Goal: Task Accomplishment & Management: Complete application form

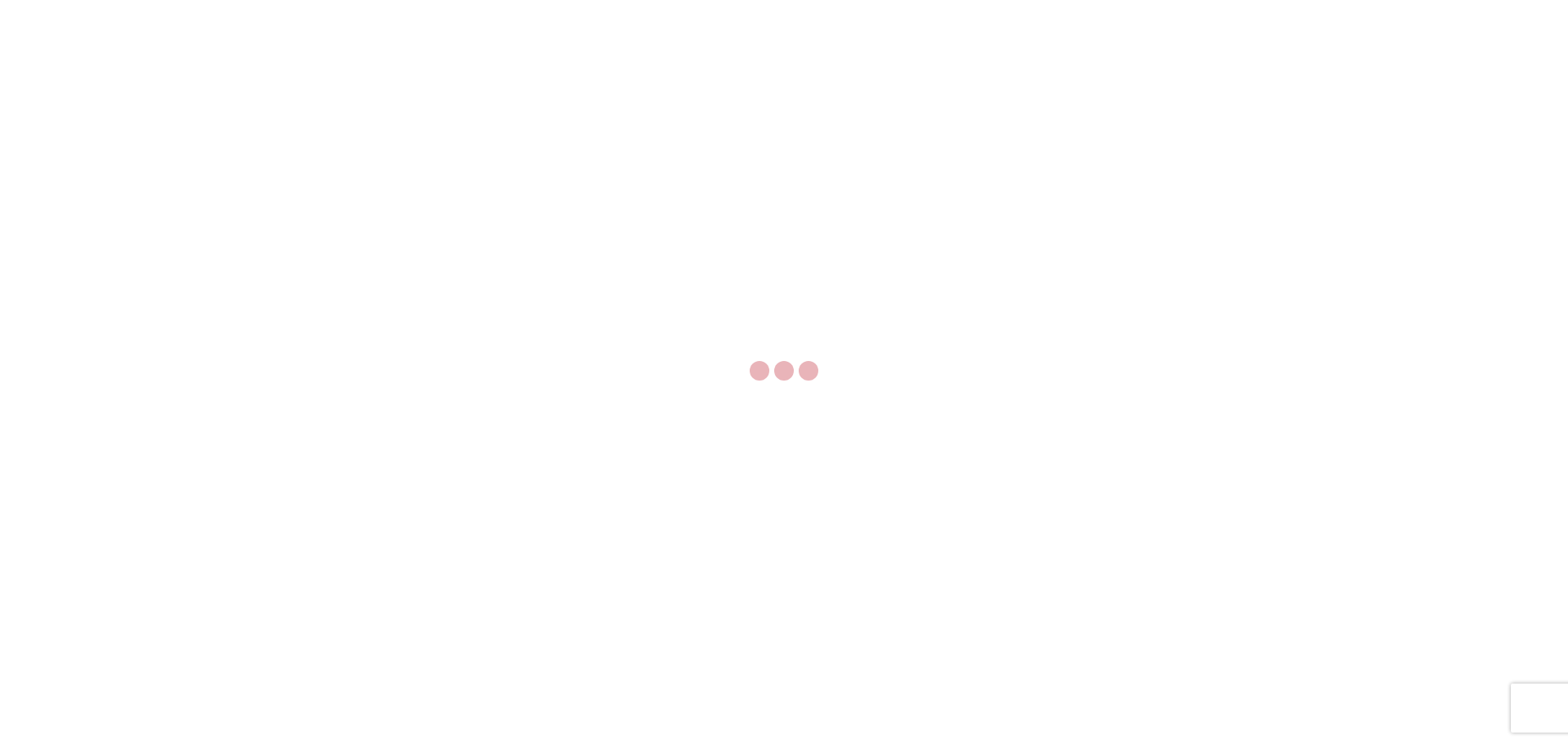
select select "FULL"
select select "LBS"
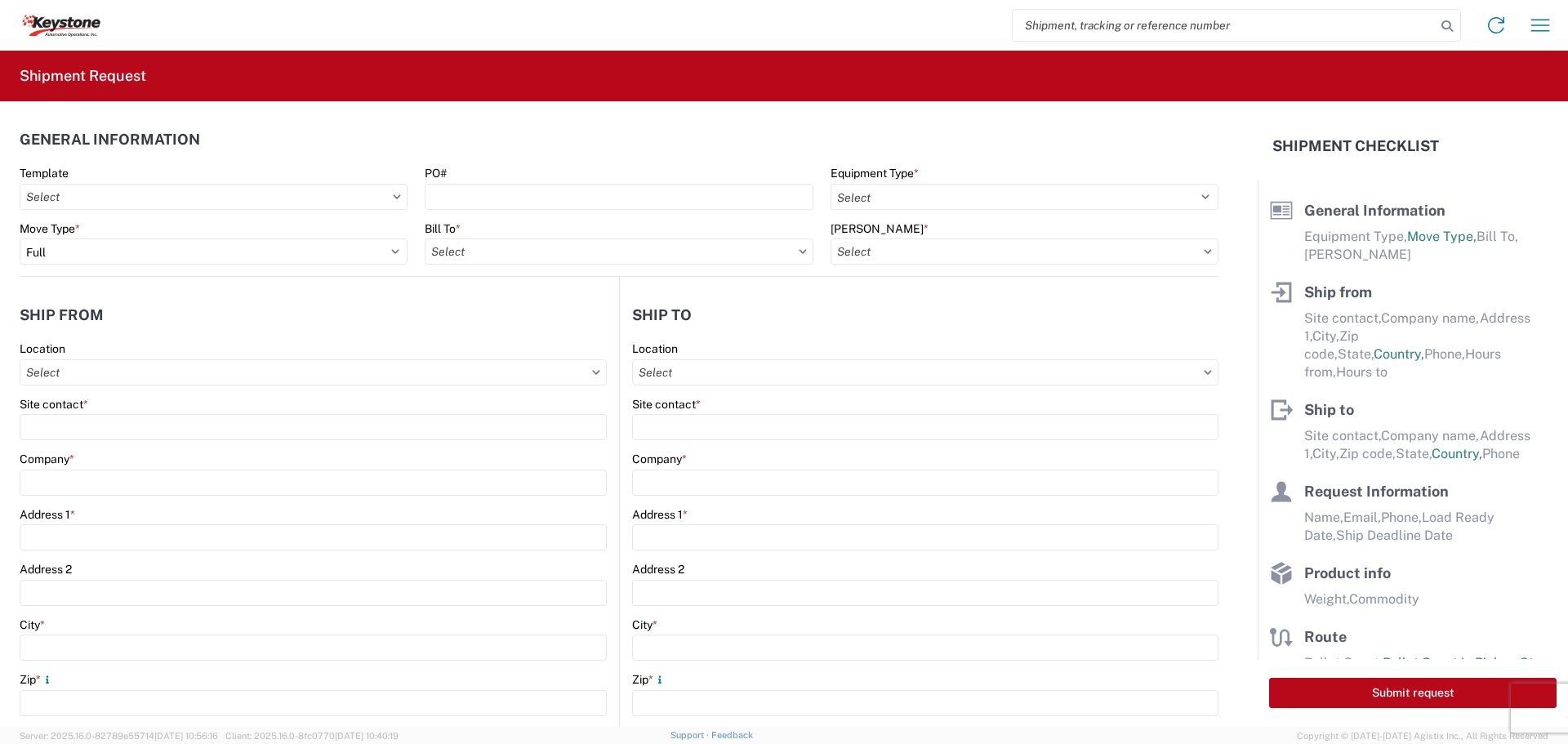
click at [1045, 27] on input "search" at bounding box center [1224, 25] width 423 height 31
type input "4"
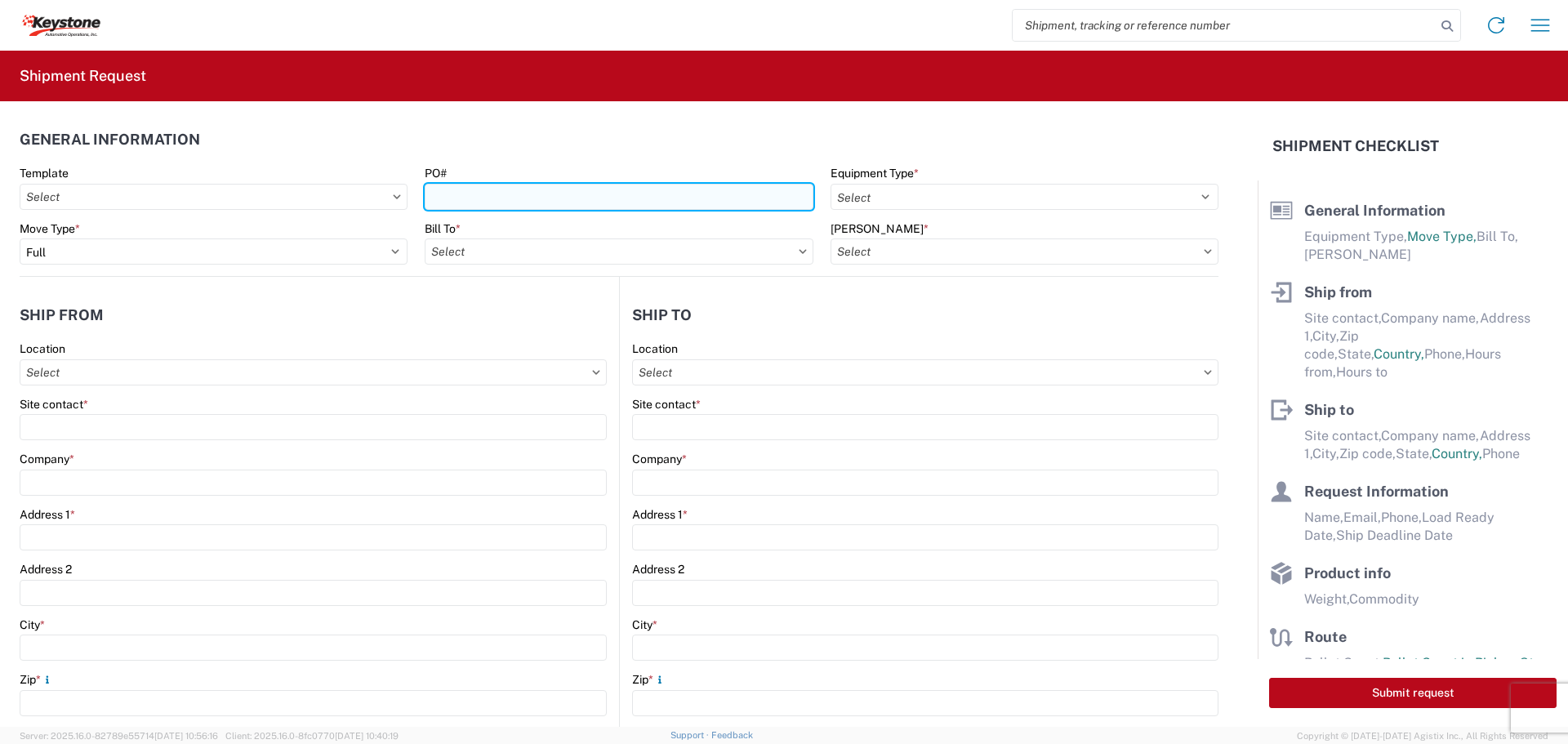
click at [646, 205] on input "PO#" at bounding box center [618, 196] width 388 height 26
type input "4368368"
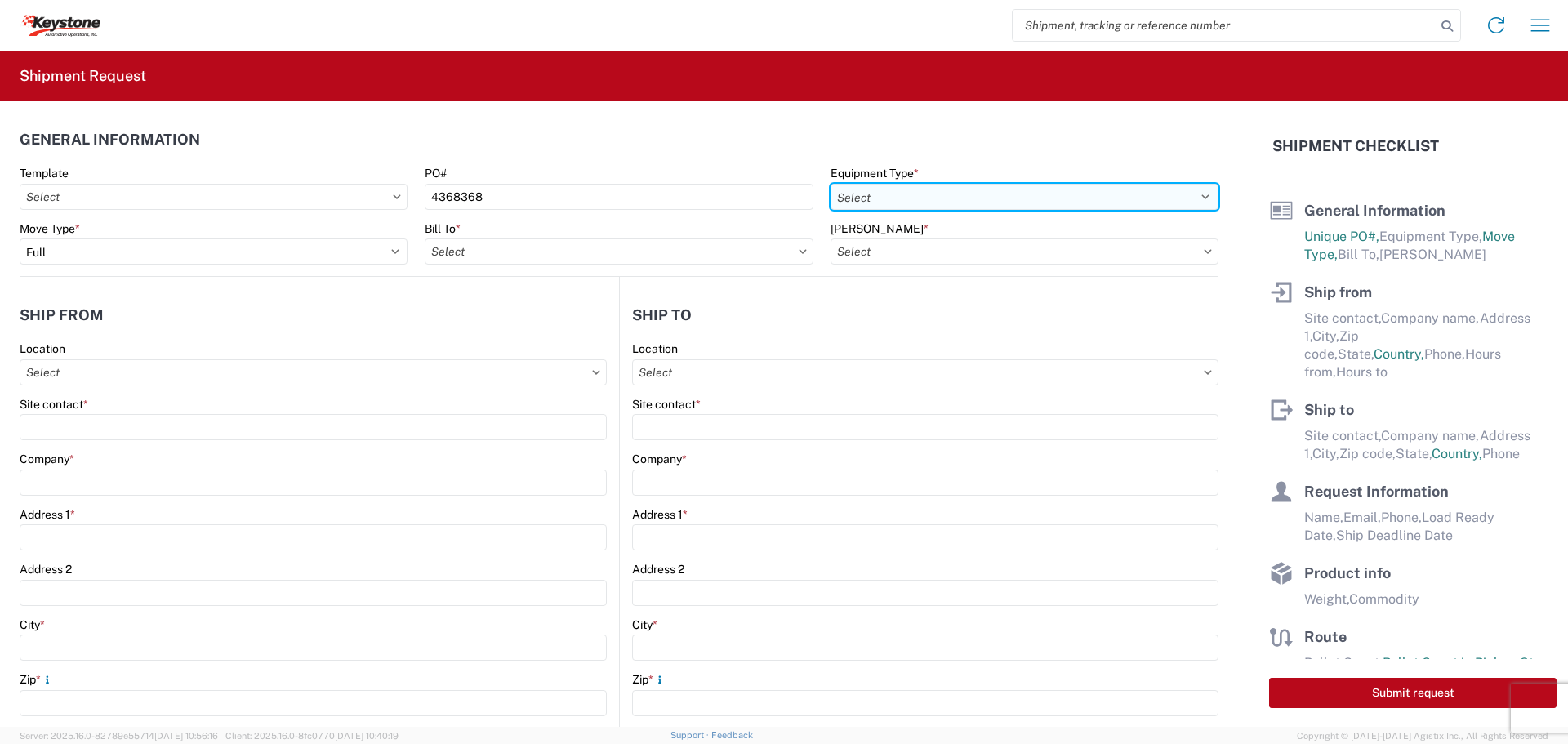
click at [1190, 193] on select "Select 53’ Dry Van Flatbed Dropdeck (van) Lowboy (flatbed) Rail" at bounding box center [1024, 196] width 388 height 26
select select "STDV"
click at [831, 184] on select "Select 53’ Dry Van Flatbed Dropdeck (van) Lowboy (flatbed) Rail" at bounding box center [1024, 196] width 388 height 26
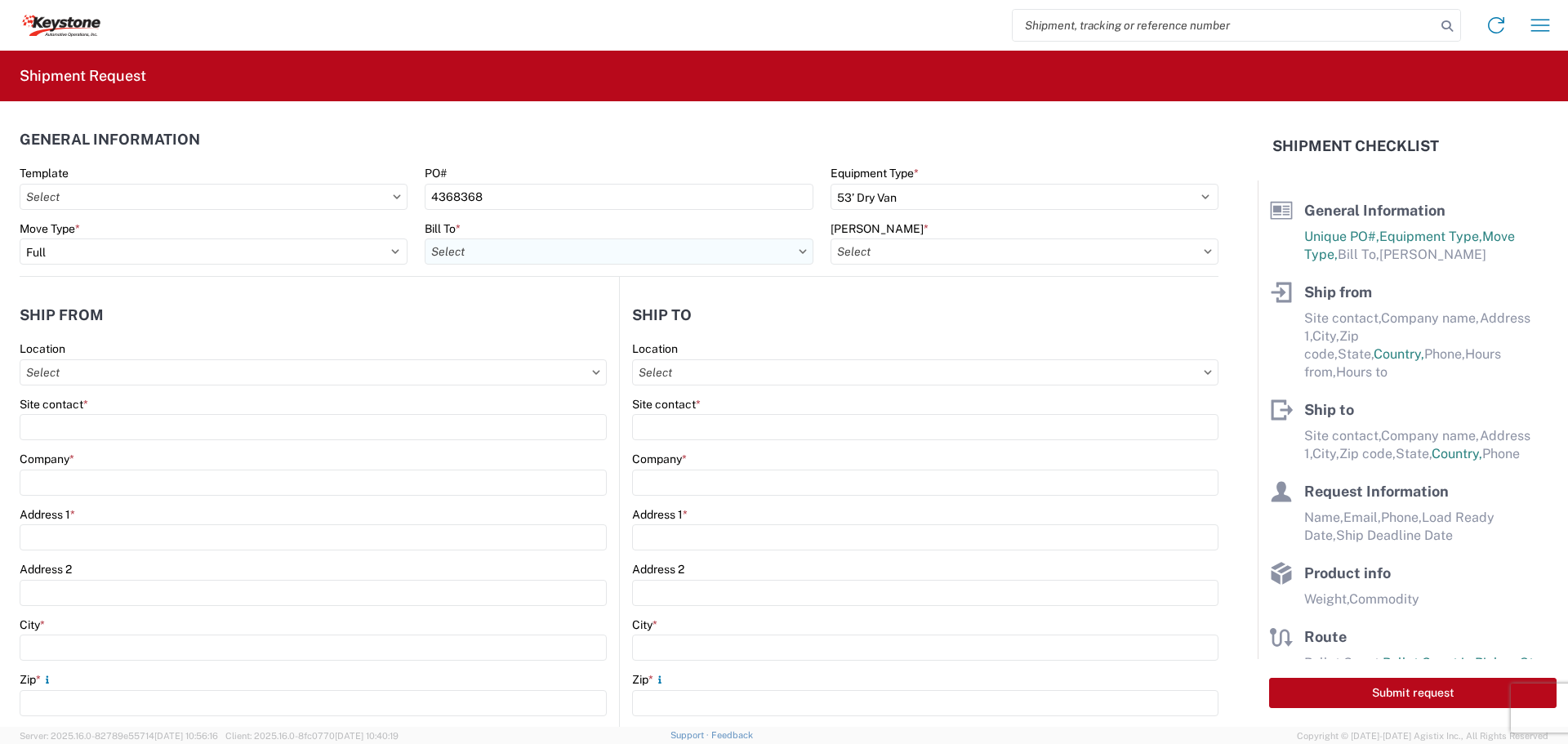
click at [589, 244] on input "Bill To *" at bounding box center [618, 252] width 388 height 26
type input "8614"
click at [549, 321] on div "8614 - [GEOGRAPHIC_DATA] - [GEOGRAPHIC_DATA], [GEOGRAPHIC_DATA]" at bounding box center [628, 324] width 407 height 26
type input "8614 - [GEOGRAPHIC_DATA] - [GEOGRAPHIC_DATA], [GEOGRAPHIC_DATA]"
click at [1169, 247] on input "[PERSON_NAME] *" at bounding box center [1024, 252] width 388 height 26
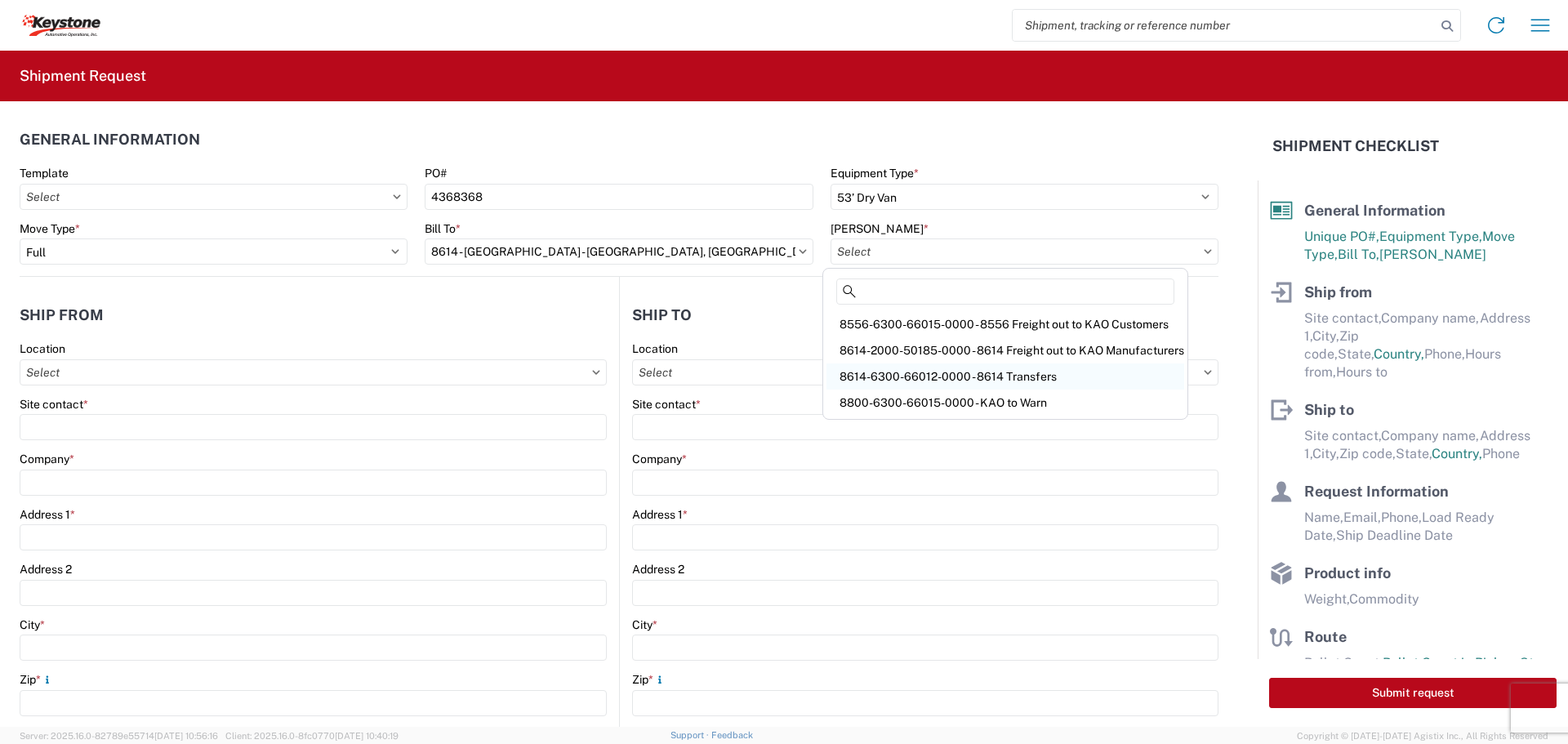
click at [986, 380] on div "8614-6300-66012-0000 - 8614 Transfers" at bounding box center [1005, 376] width 358 height 26
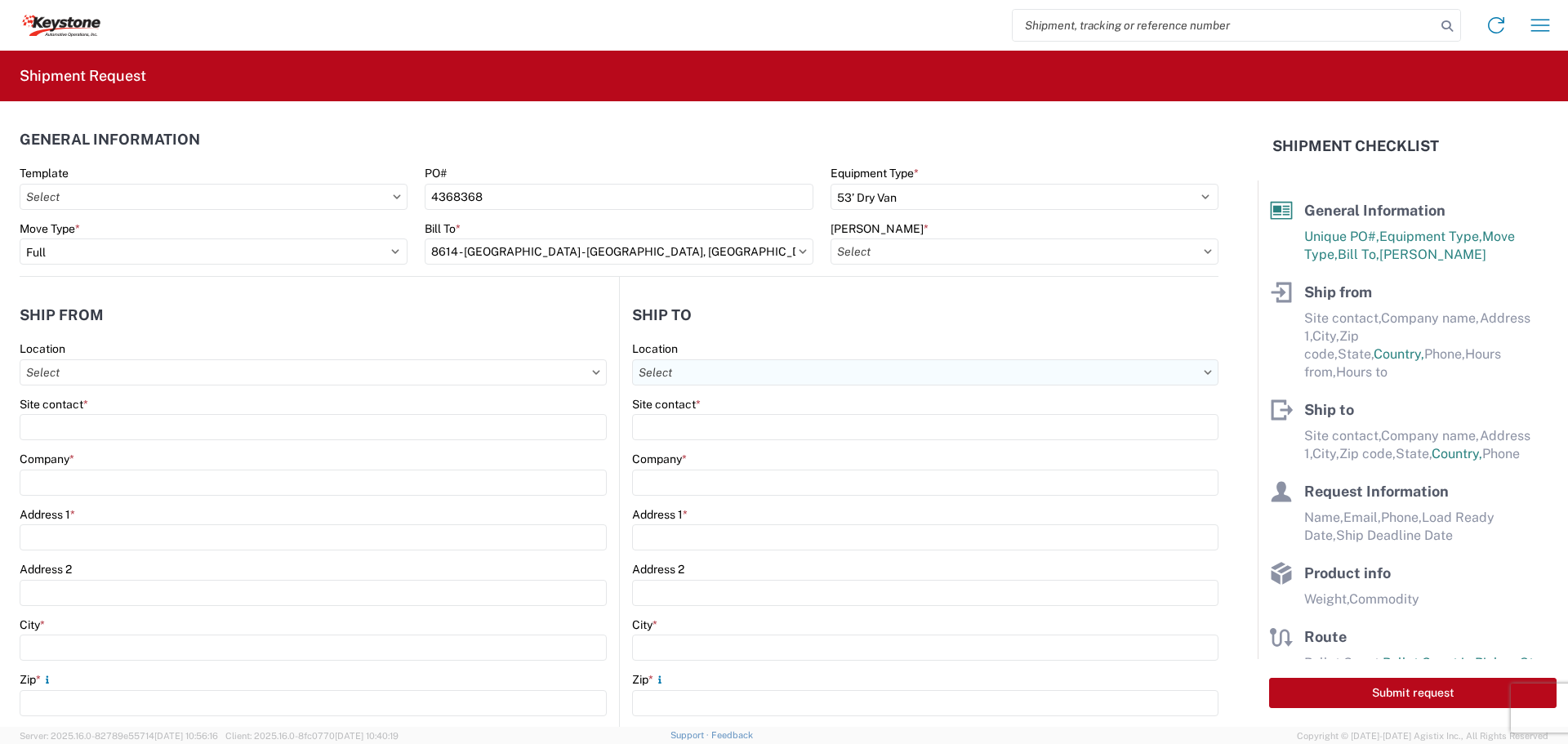
type input "8614-6300-66012-0000 - 8614 Transfers, 8614-6300-66012-0000 - 8614 Transfers"
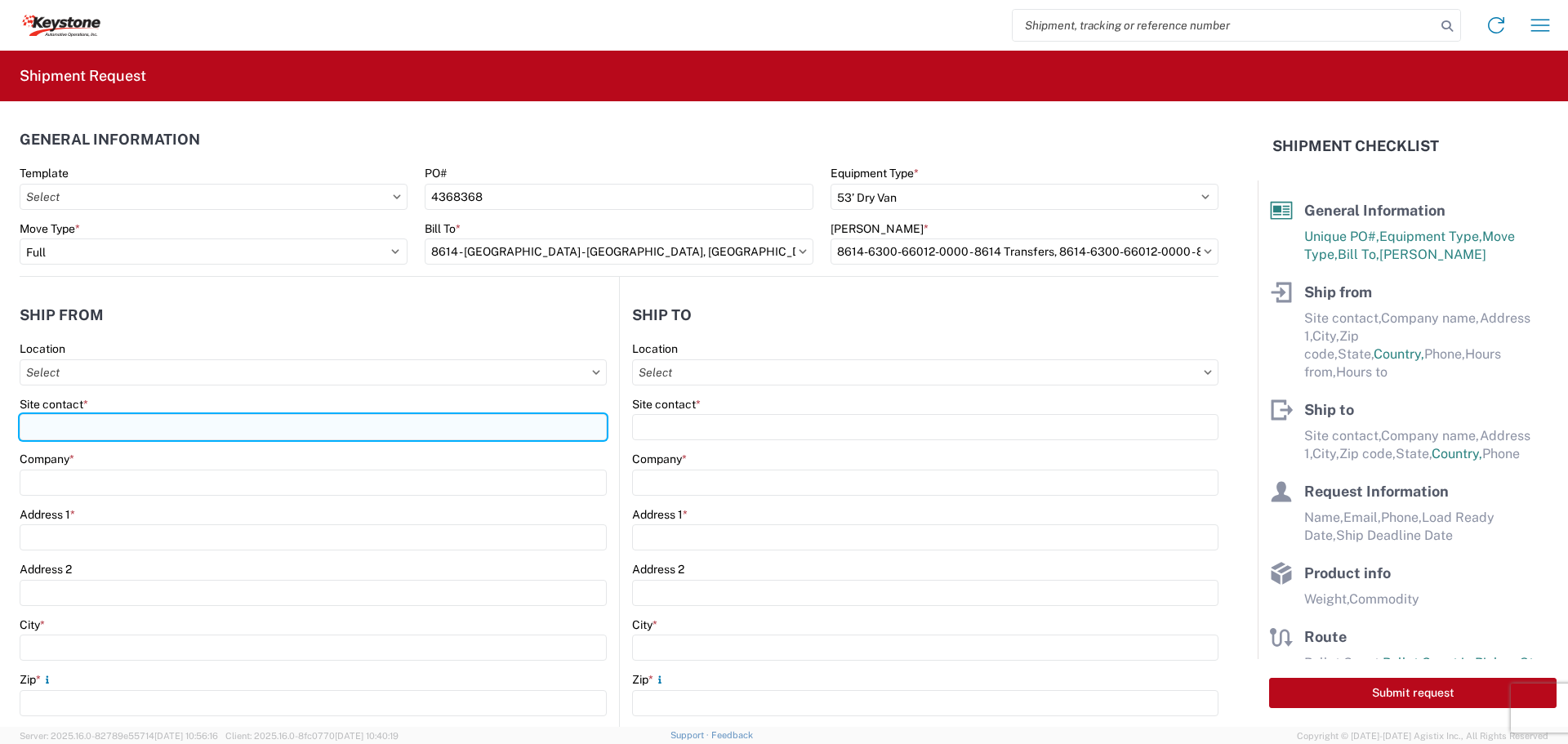
click at [100, 431] on input "Site contact *" at bounding box center [313, 427] width 587 height 26
type input "BILL OR [PERSON_NAME]"
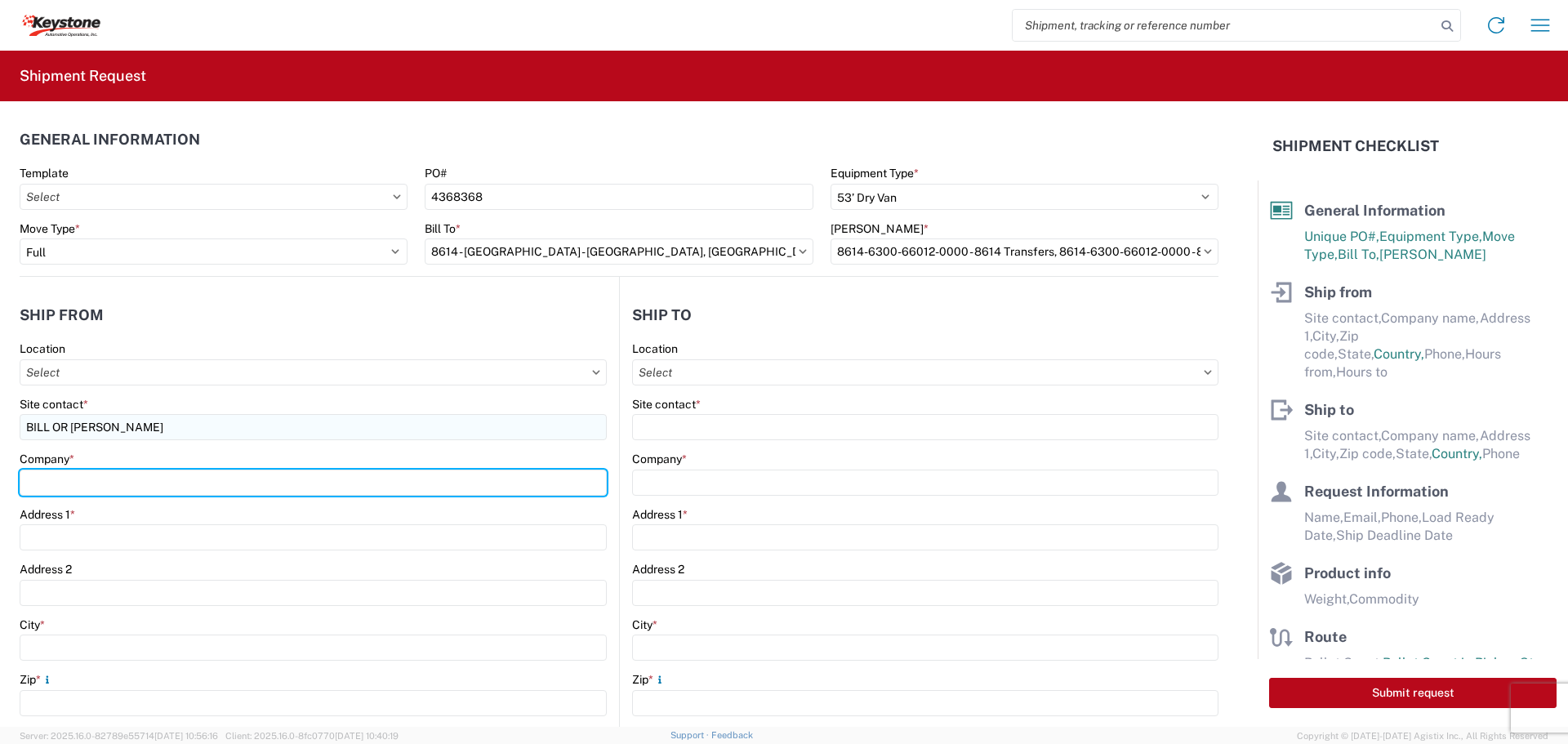
type input "B & W TRAILER HITCHES, INC."
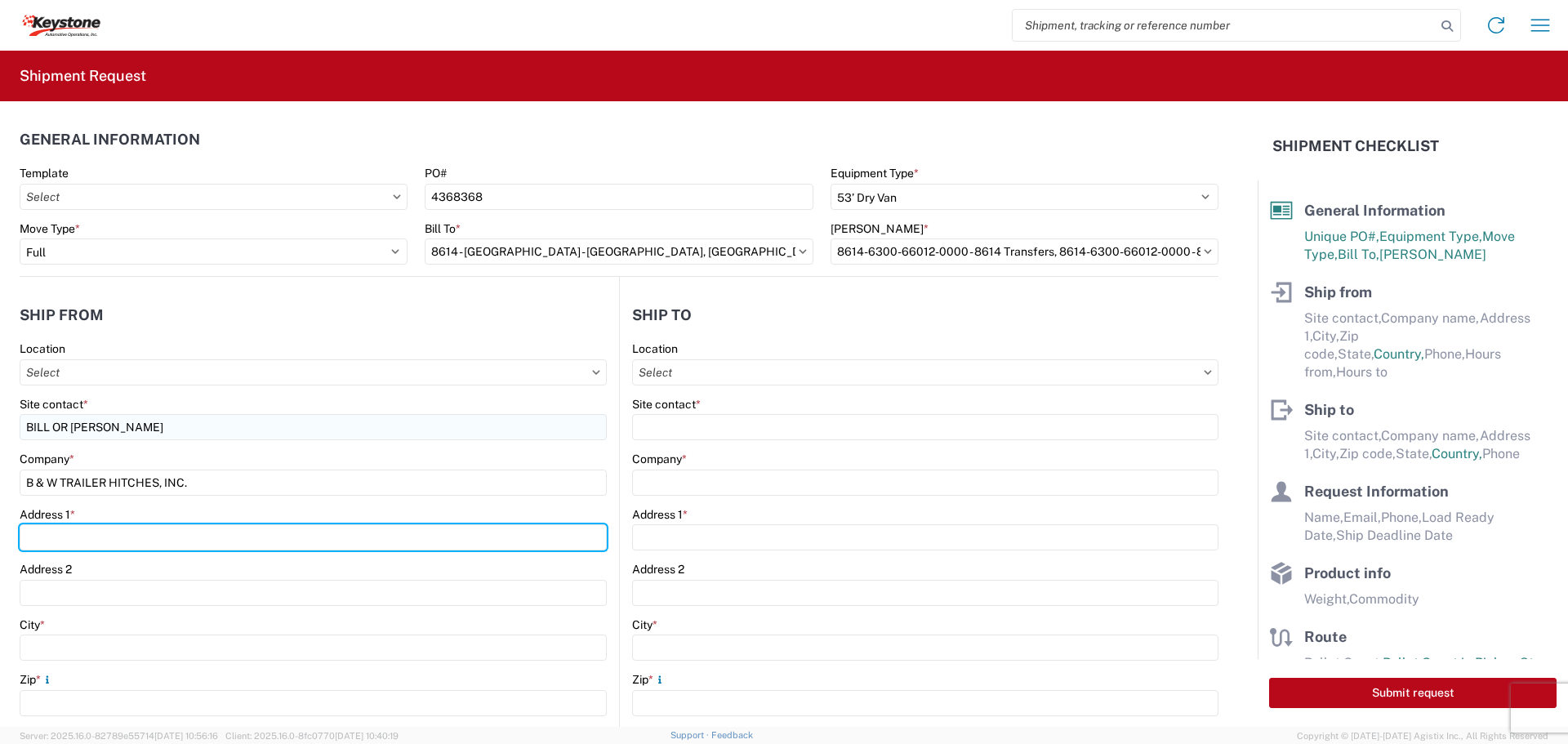
type input "[STREET_ADDRESS][US_STATE]"
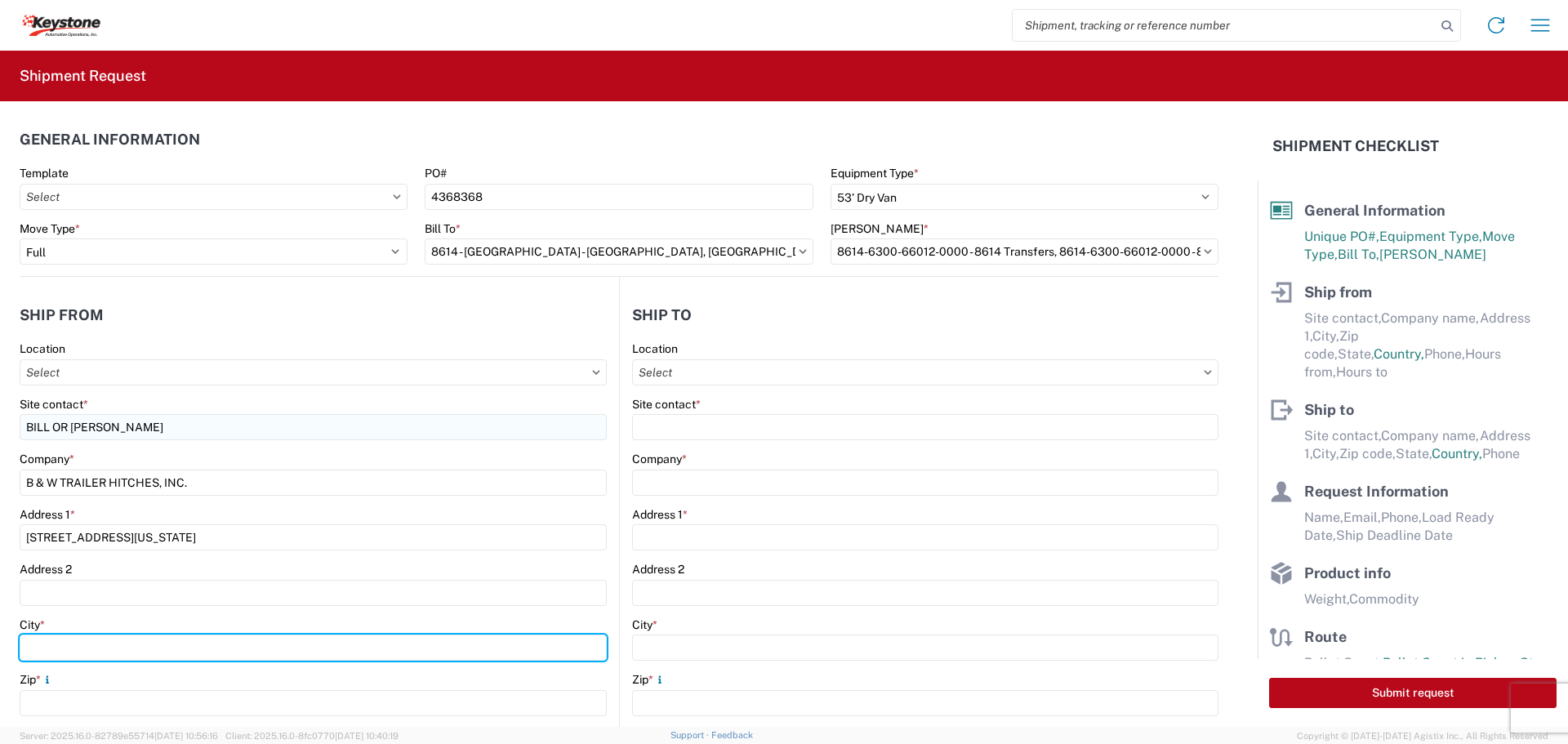
type input "HUMBOLDT"
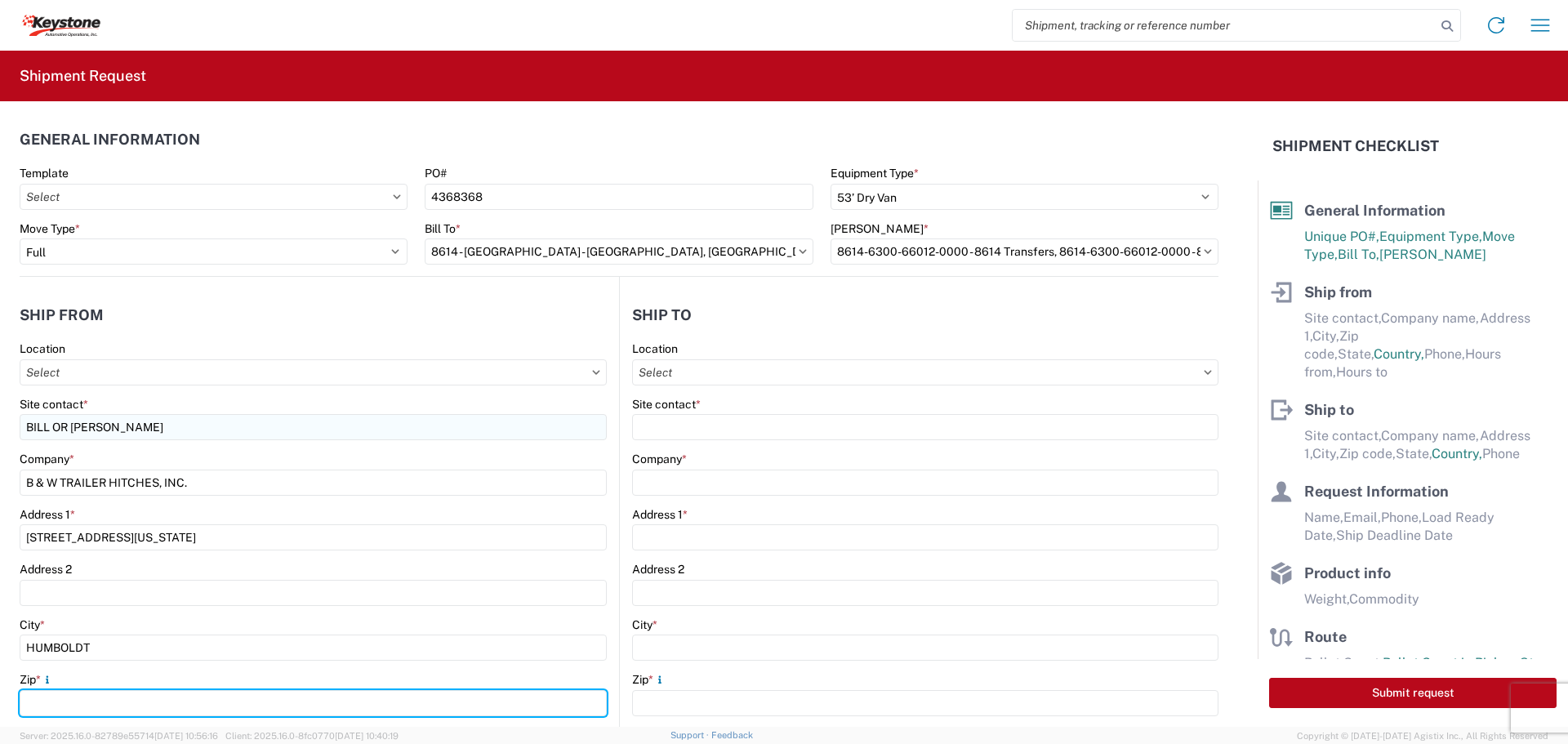
type input "66748"
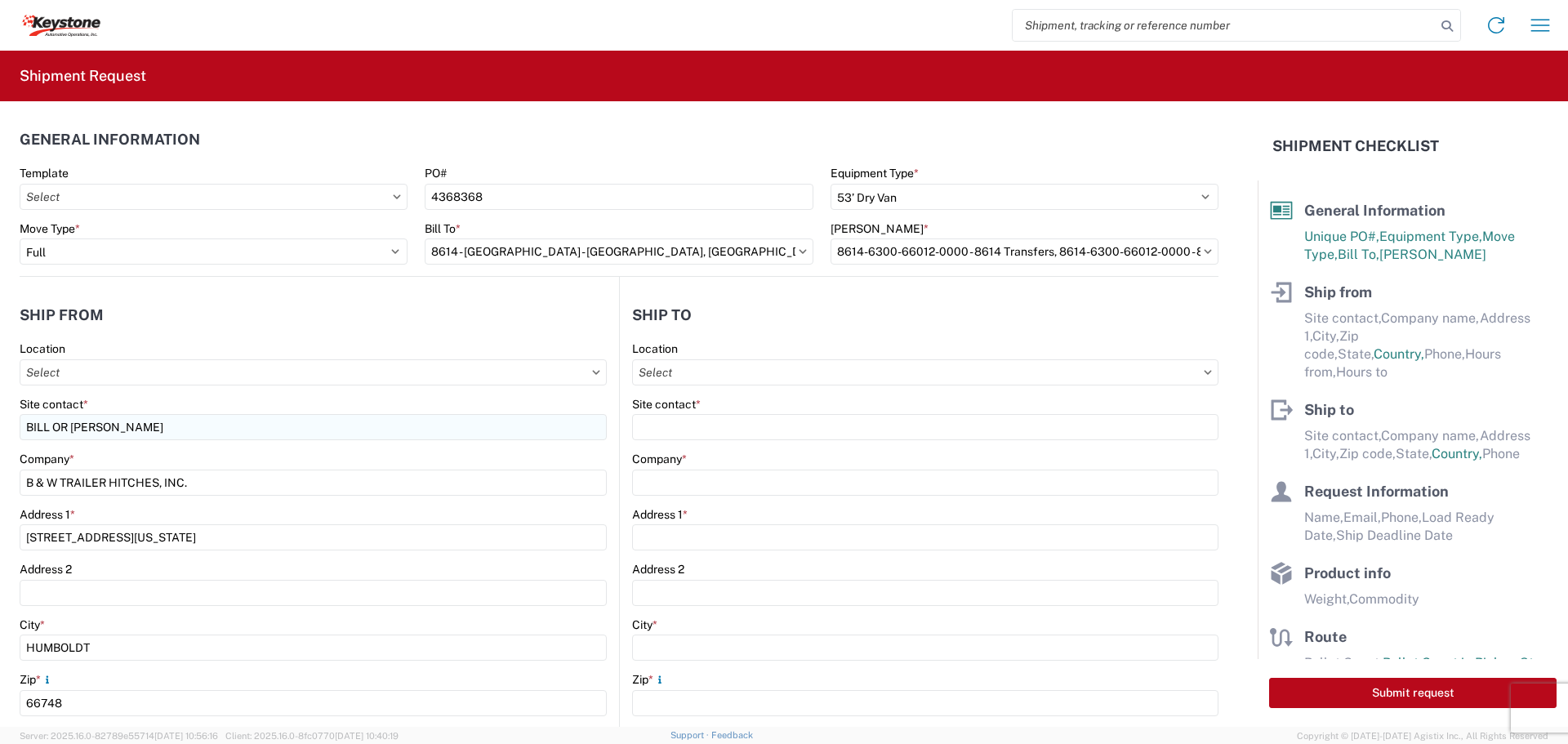
select select "KS"
type input "[EMAIL_ADDRESS][DOMAIN_NAME]"
type input "6204733664"
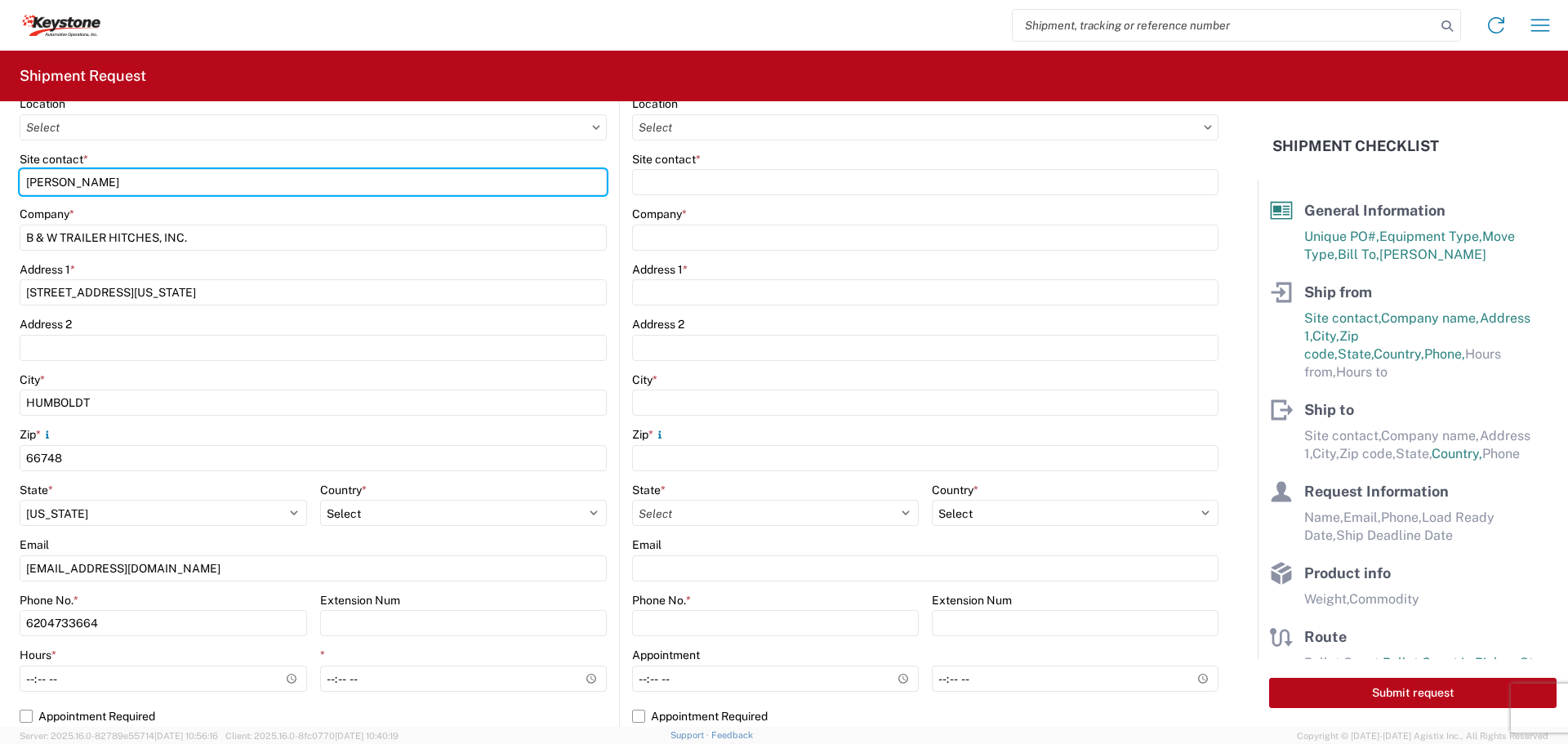
scroll to position [327, 0]
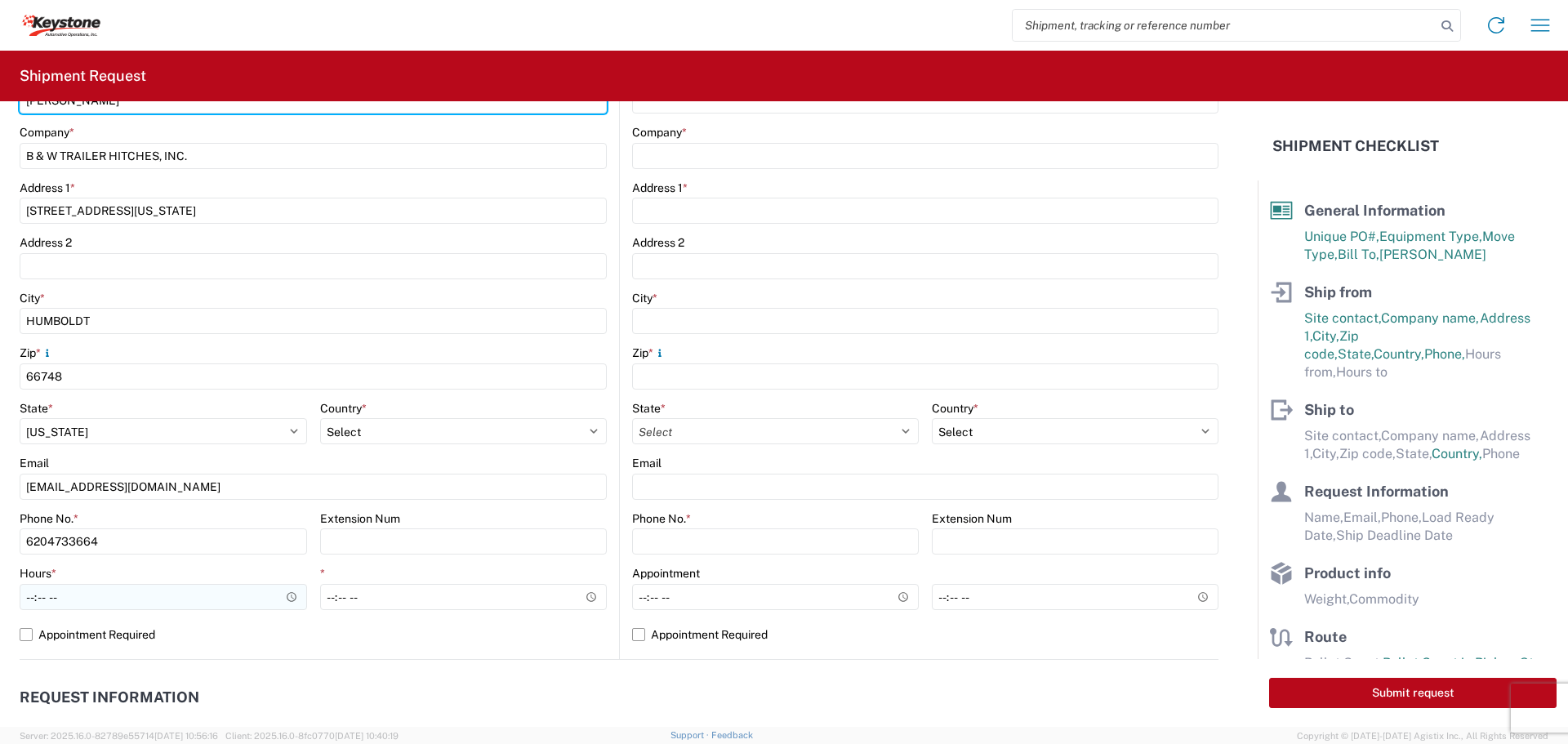
type input "[PERSON_NAME]"
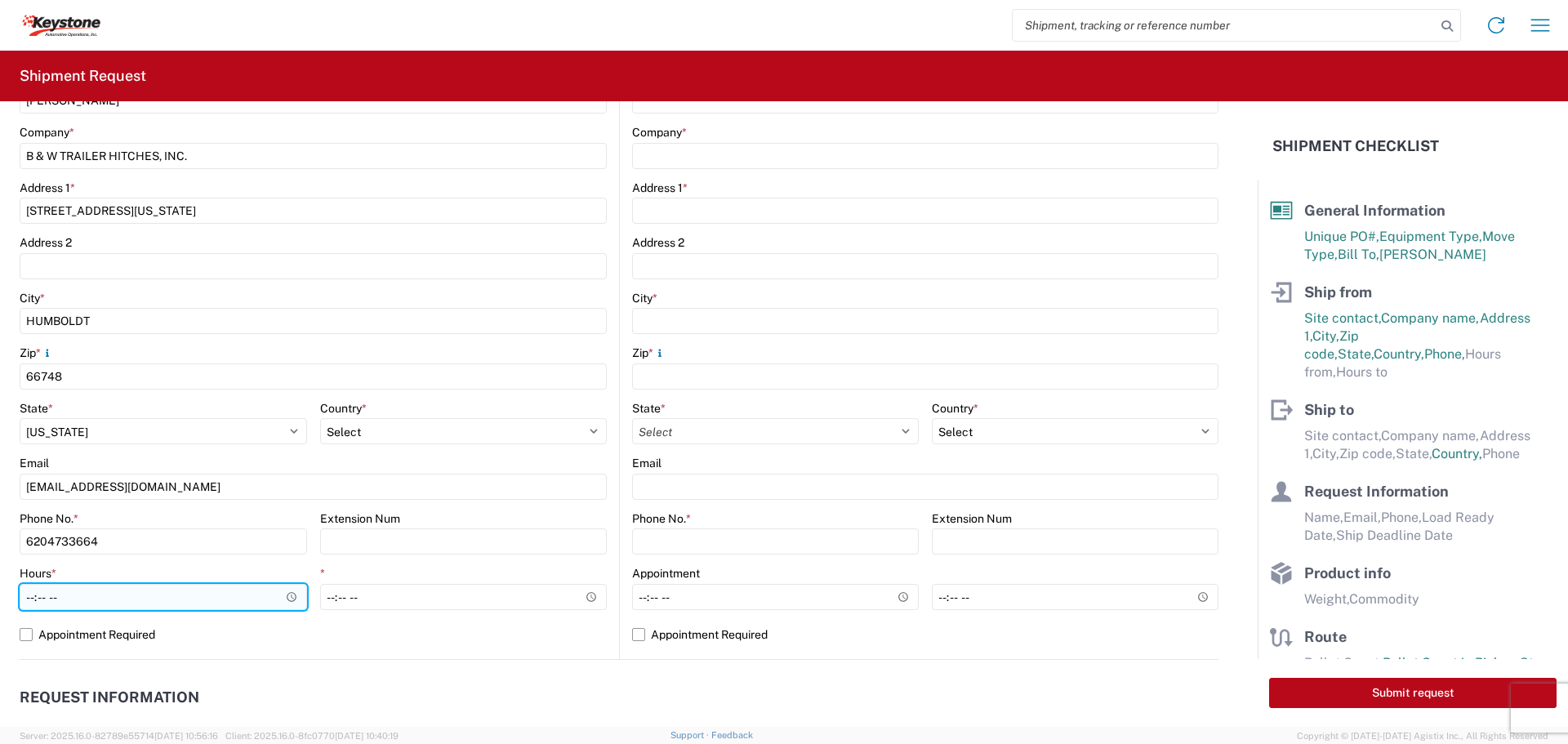
click at [280, 601] on input "Hours *" at bounding box center [163, 597] width 288 height 26
click at [293, 590] on input "Hours *" at bounding box center [163, 597] width 288 height 26
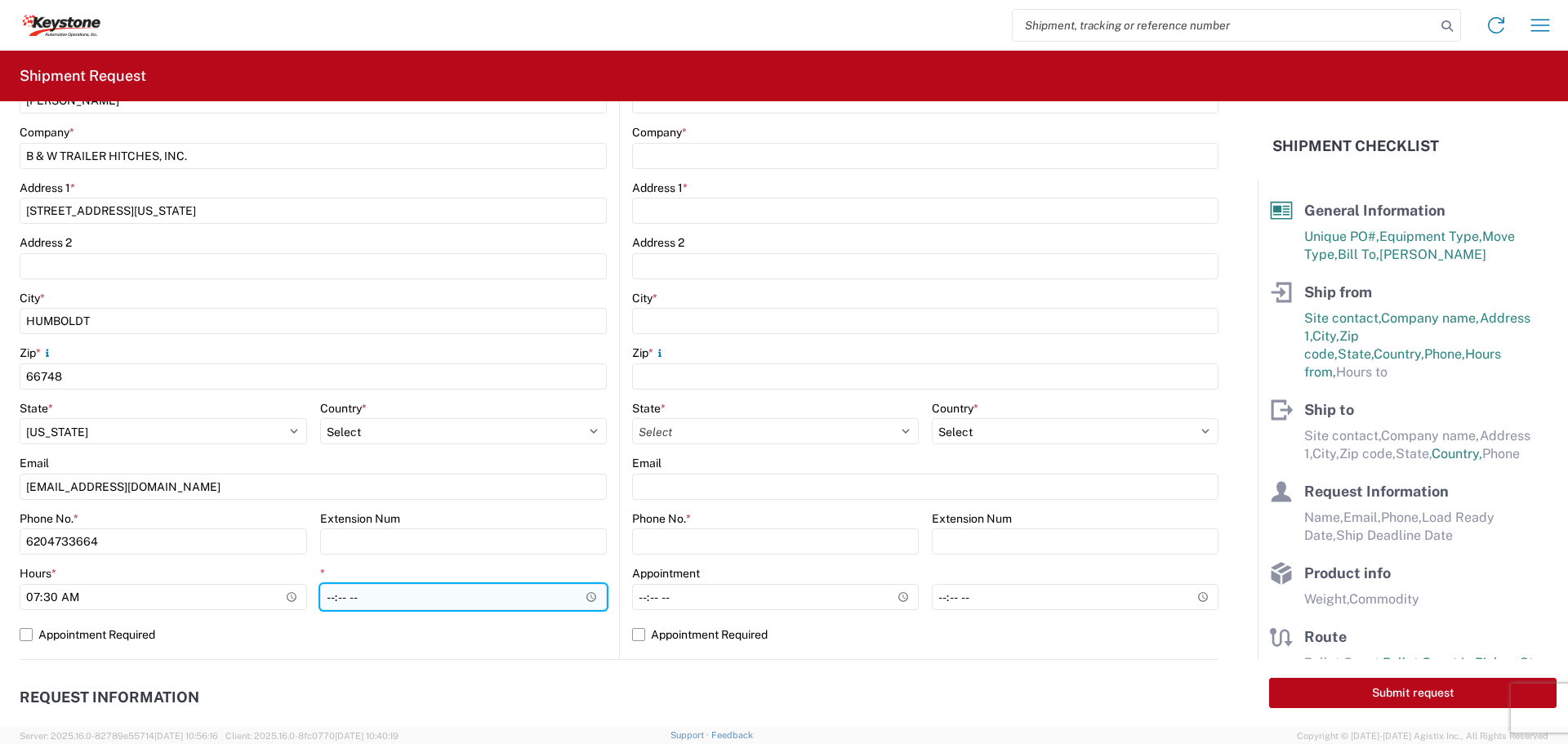
type input "07:30"
click at [587, 591] on input "*" at bounding box center [464, 597] width 288 height 26
type input "22:00"
click at [528, 604] on input "22:00" at bounding box center [464, 597] width 288 height 26
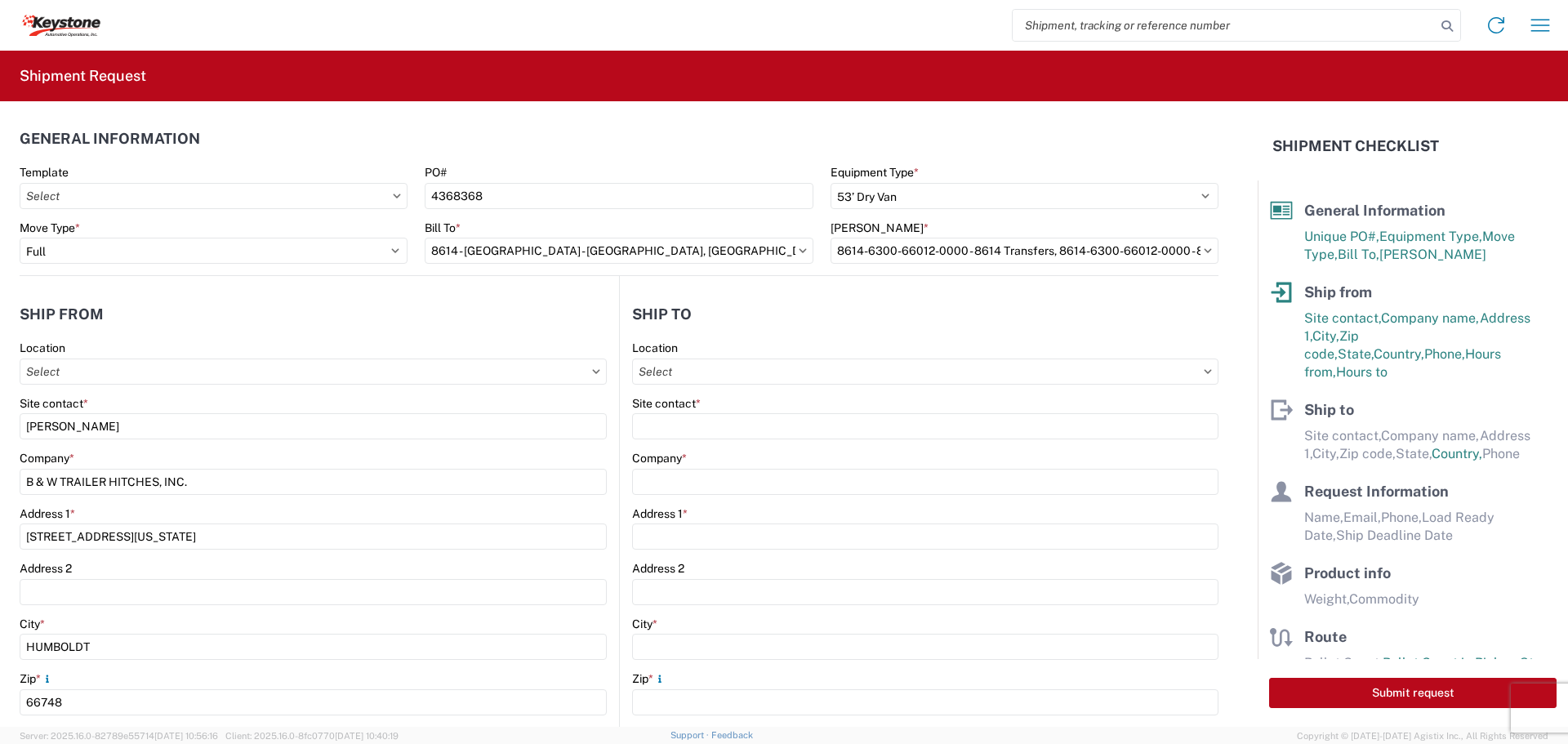
scroll to position [0, 0]
click at [904, 374] on input "Location" at bounding box center [925, 372] width 587 height 26
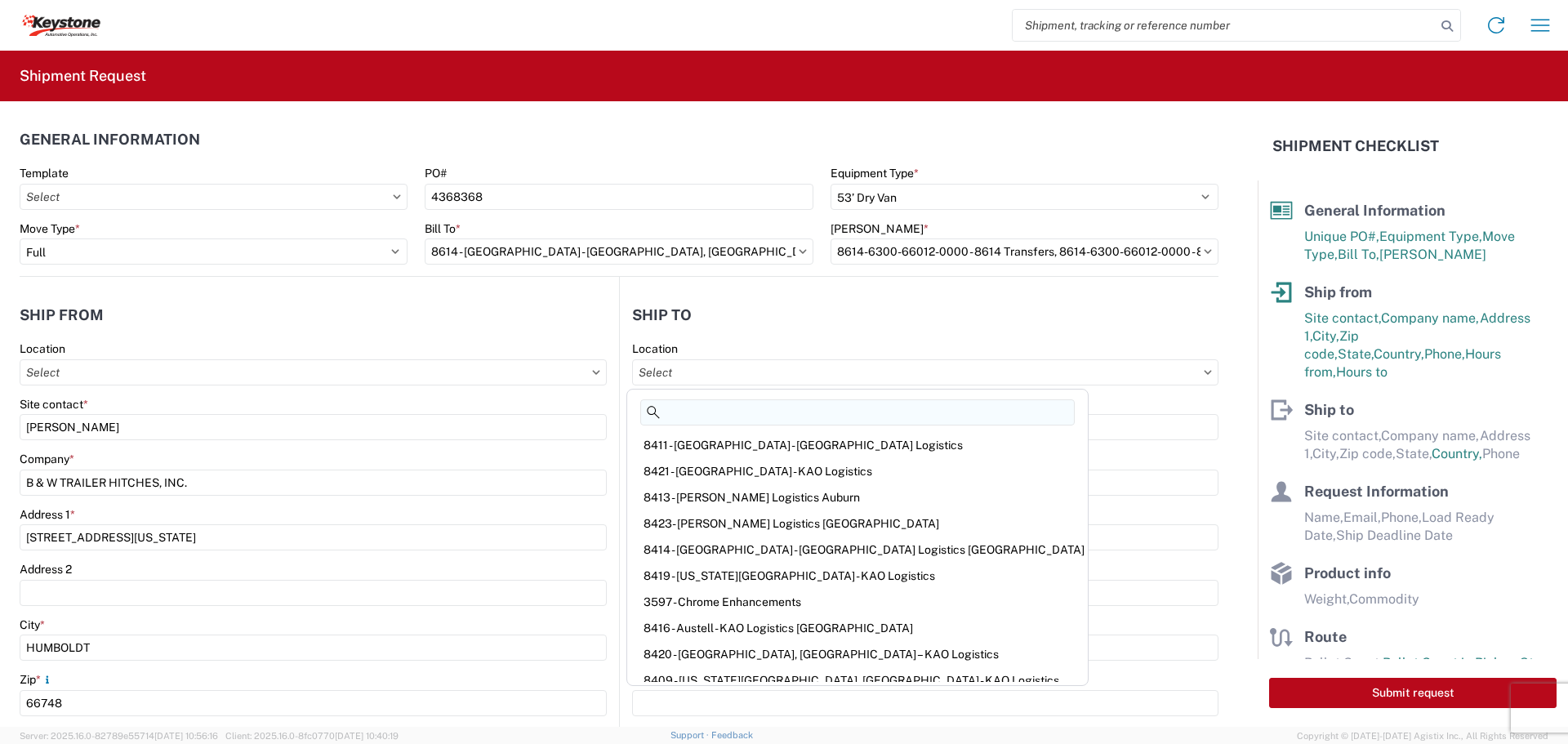
click at [850, 412] on input at bounding box center [857, 412] width 435 height 26
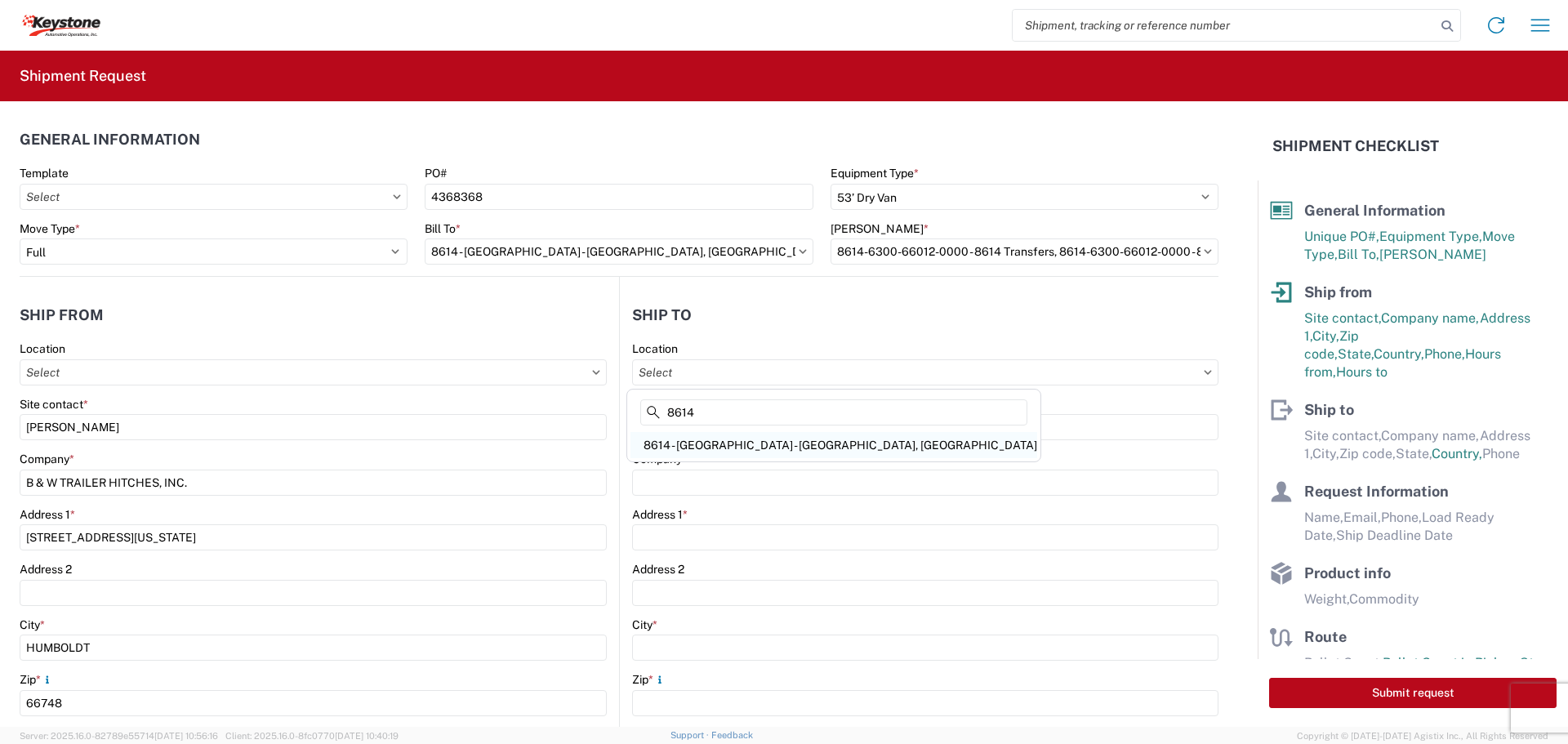
type input "8614"
click at [721, 452] on div "8614 - [GEOGRAPHIC_DATA] - [GEOGRAPHIC_DATA], [GEOGRAPHIC_DATA]" at bounding box center [833, 445] width 407 height 26
type input "8614 - [GEOGRAPHIC_DATA] - [GEOGRAPHIC_DATA], [GEOGRAPHIC_DATA]"
type input "KAO"
type input "[STREET_ADDRESS][PERSON_NAME]"
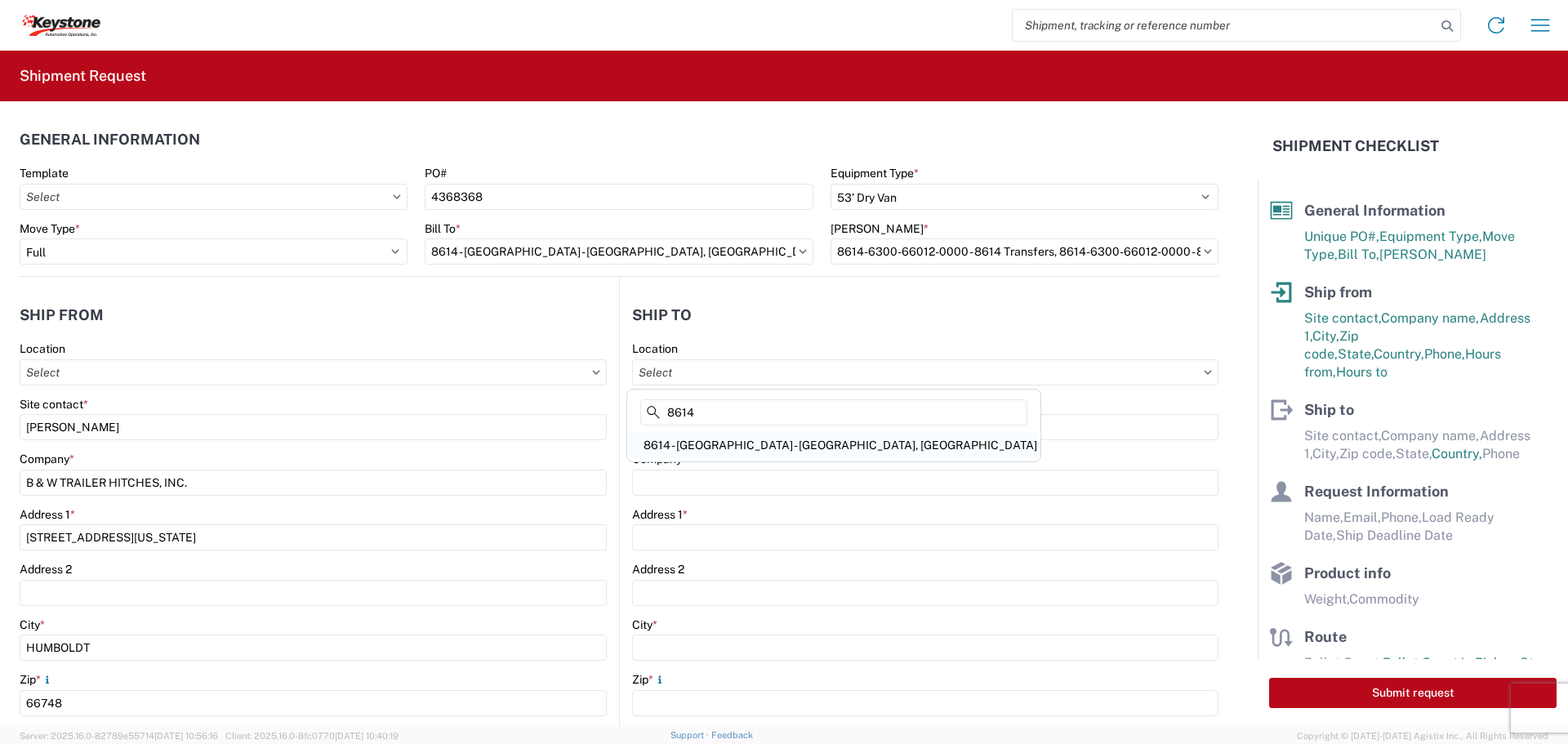
type input "Eastvale"
type input "91752"
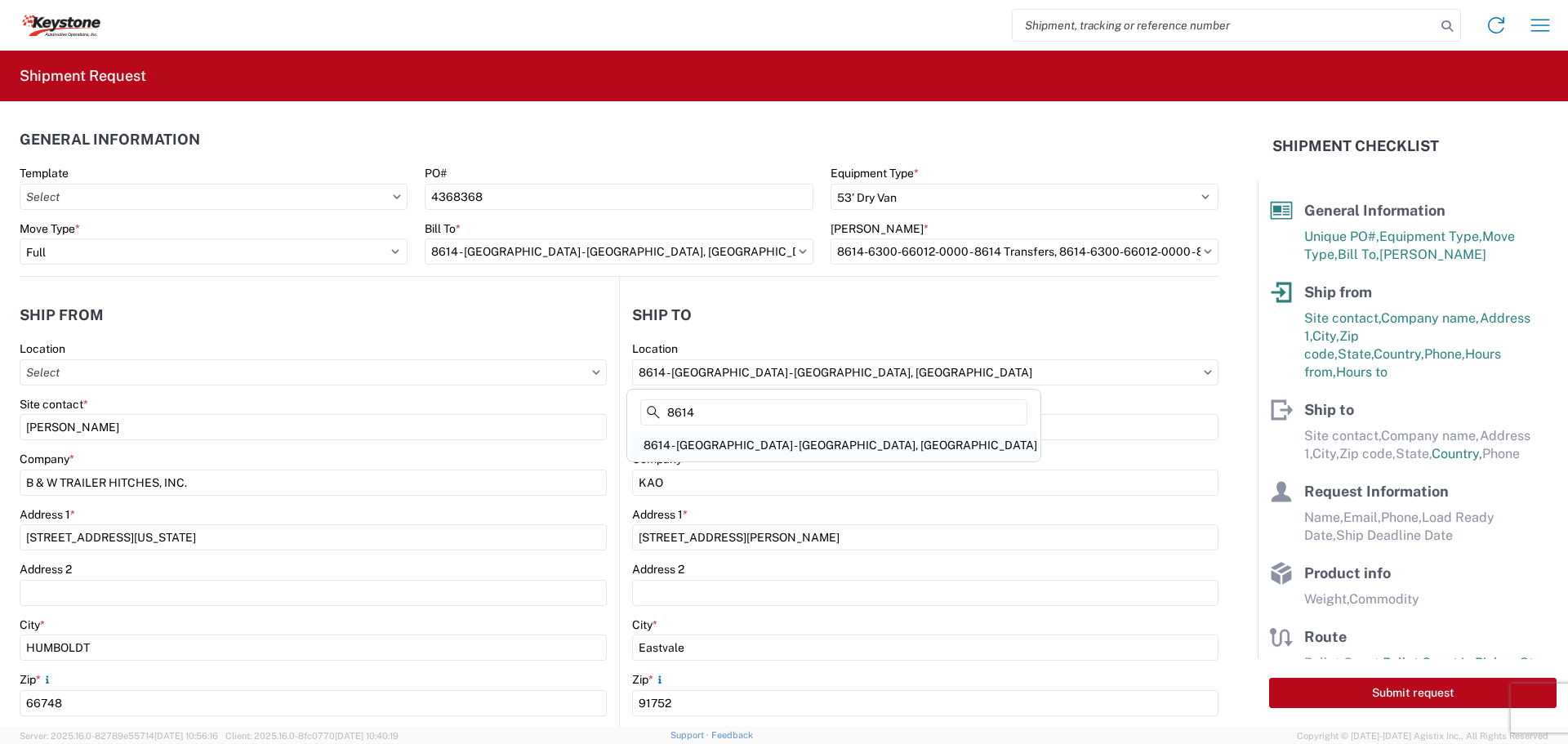
select select "US"
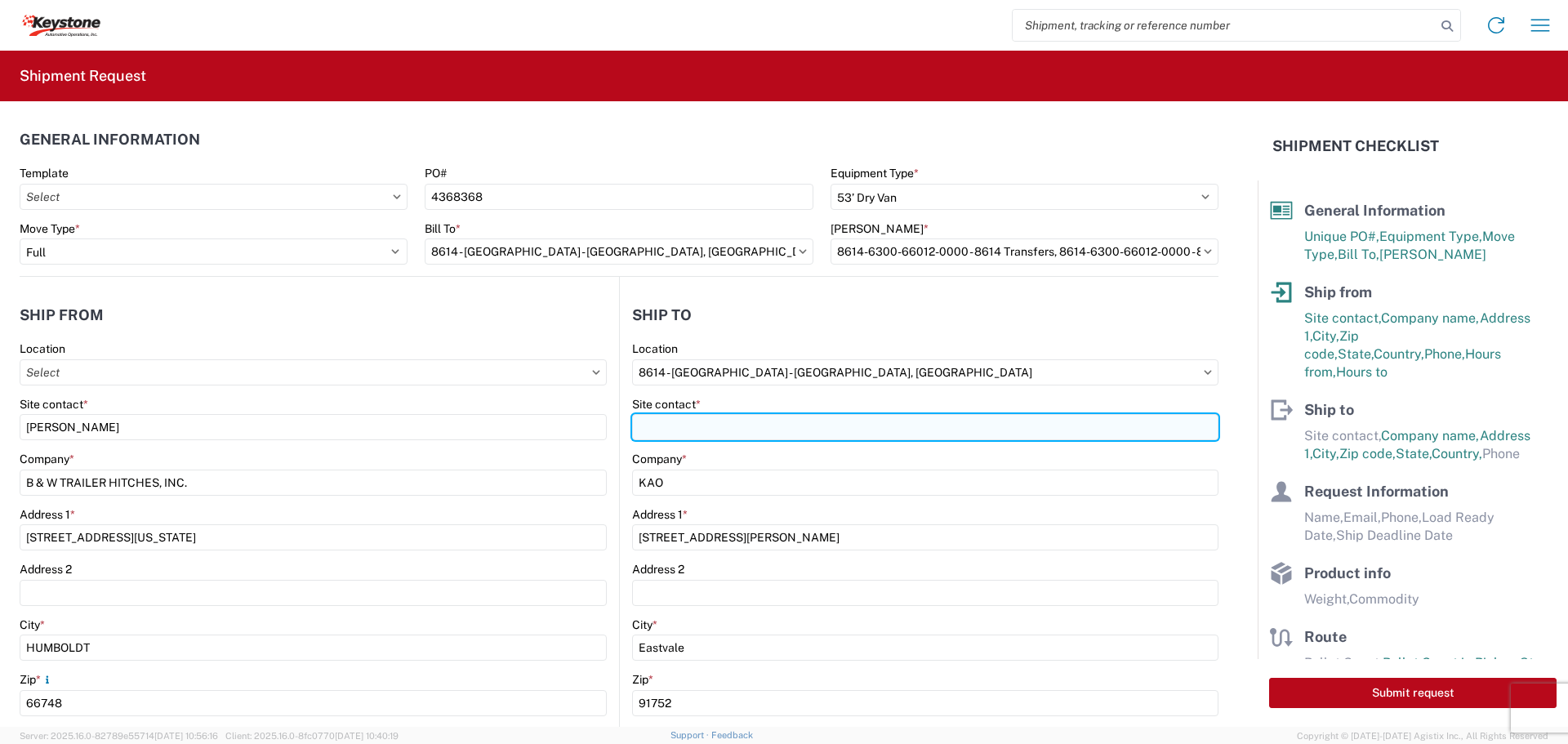
click at [729, 427] on input "Site contact *" at bounding box center [925, 427] width 587 height 26
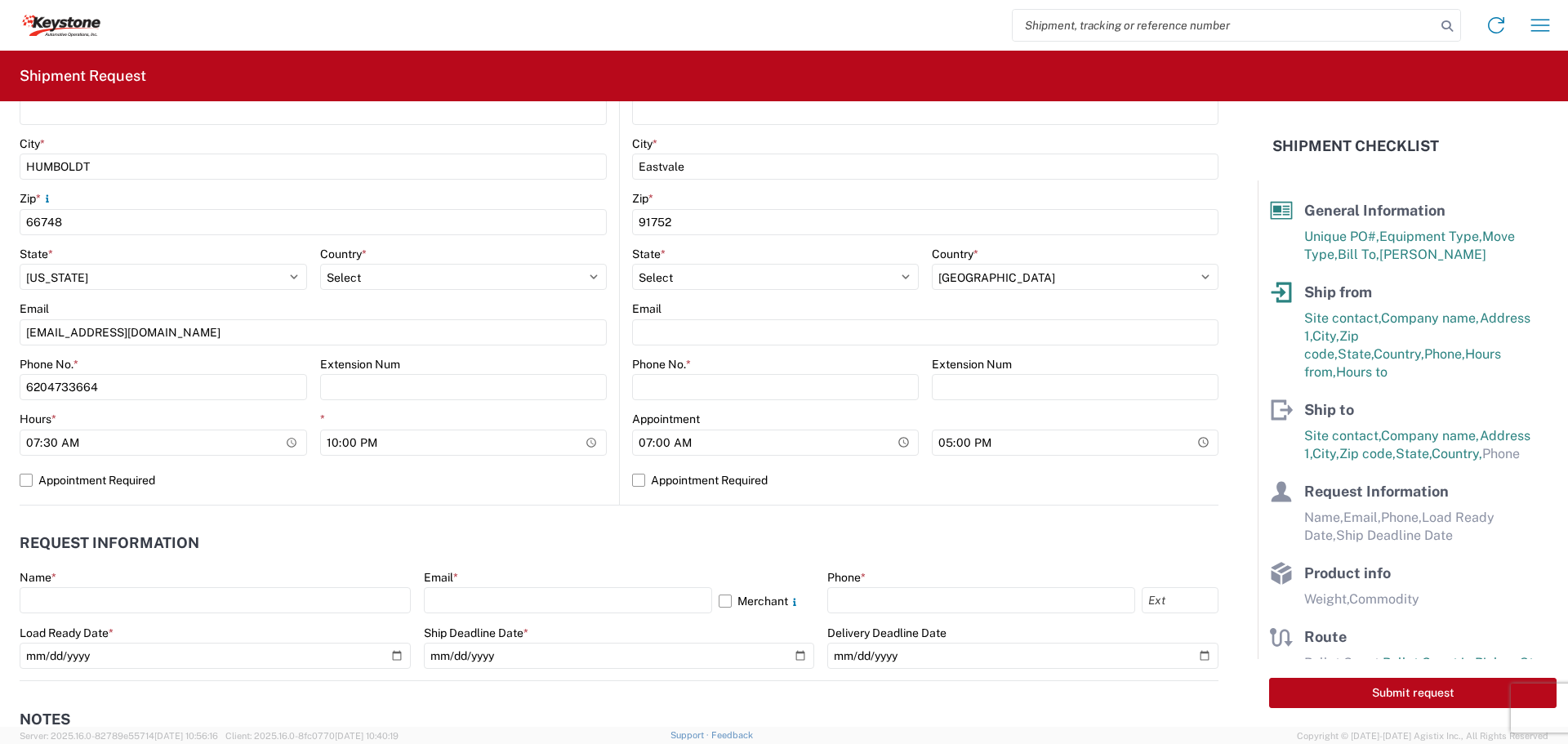
scroll to position [491, 0]
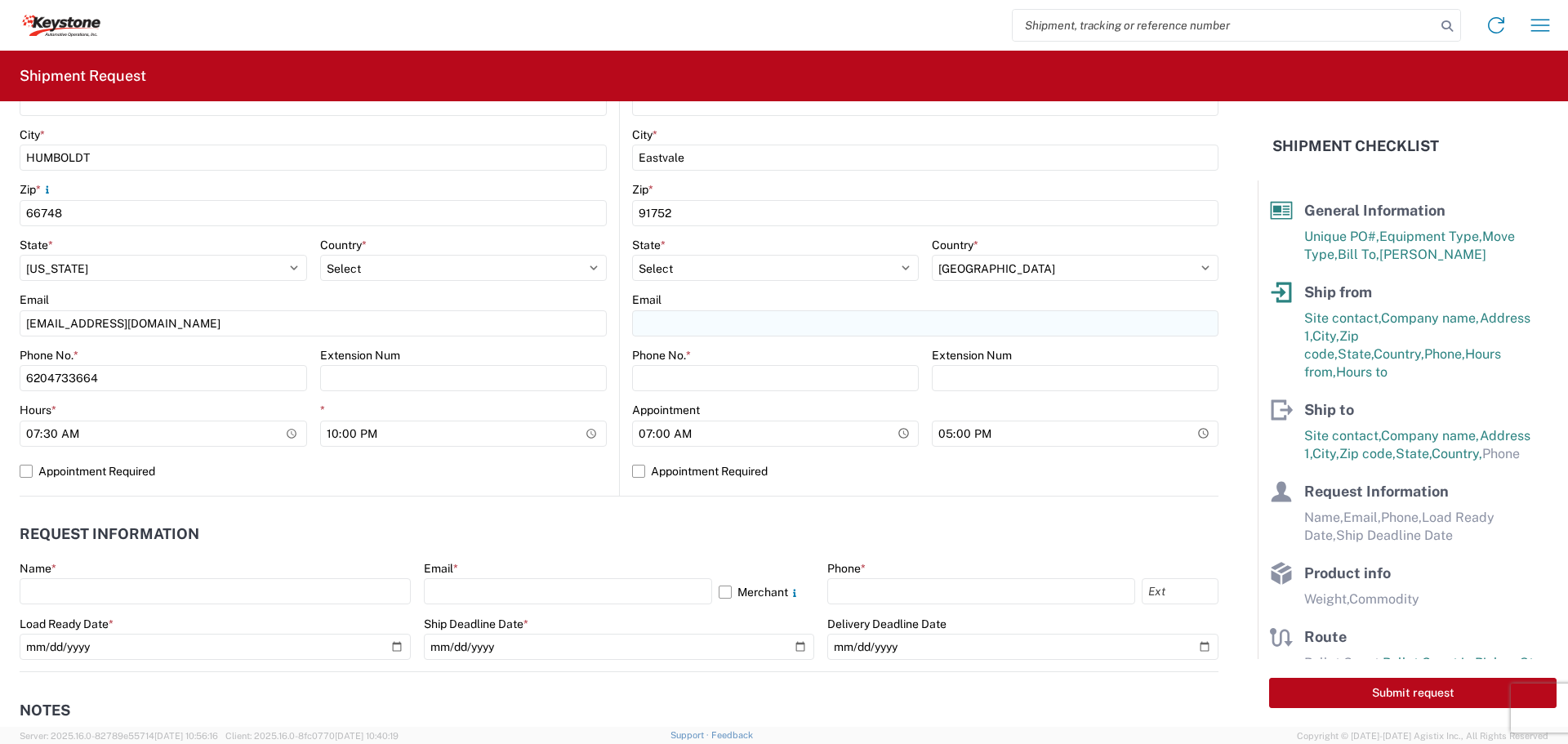
type input "TRUCKLOAD TEAM"
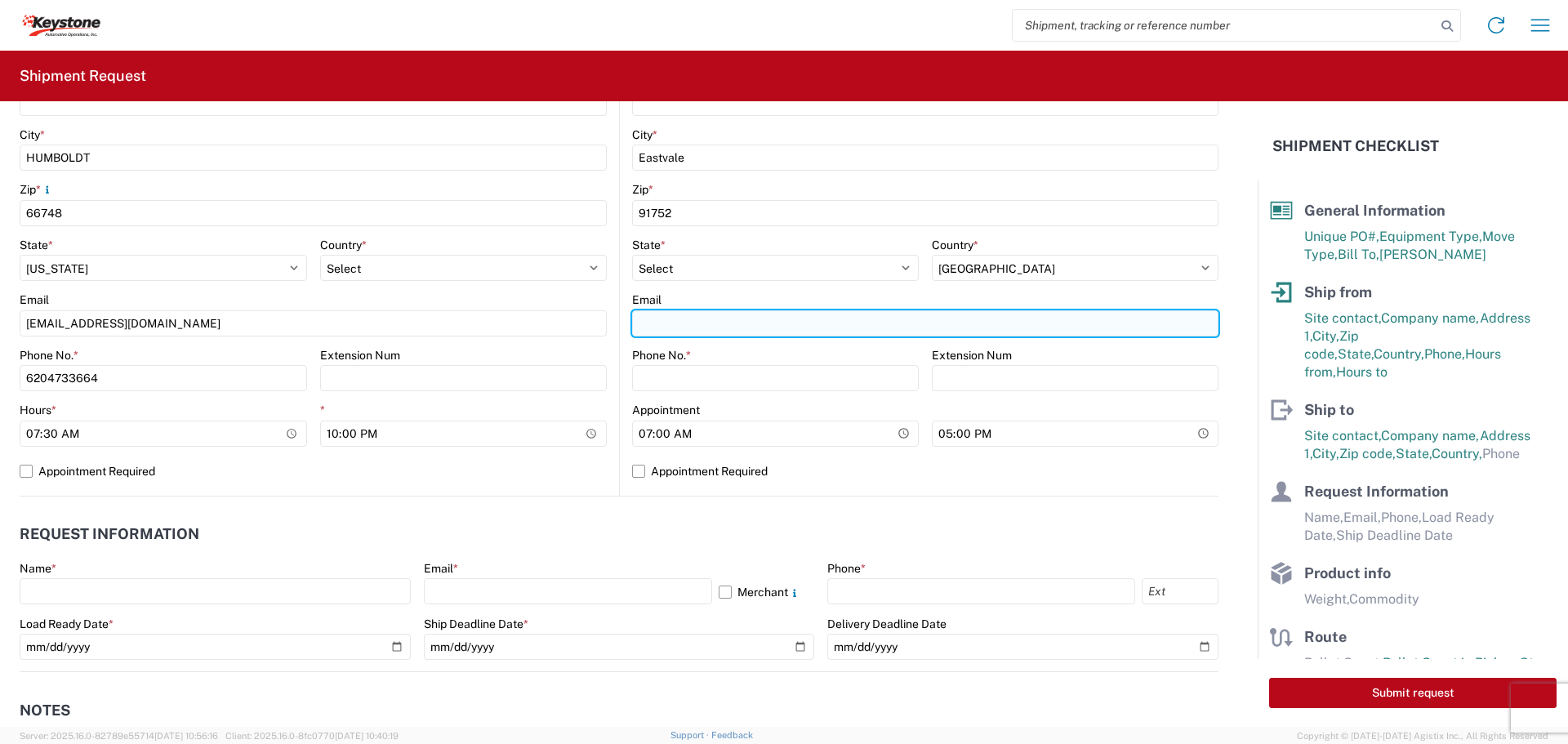
click at [729, 319] on input "Email" at bounding box center [925, 323] width 587 height 26
type input "[EMAIL_ADDRESS][DOMAIN_NAME]"
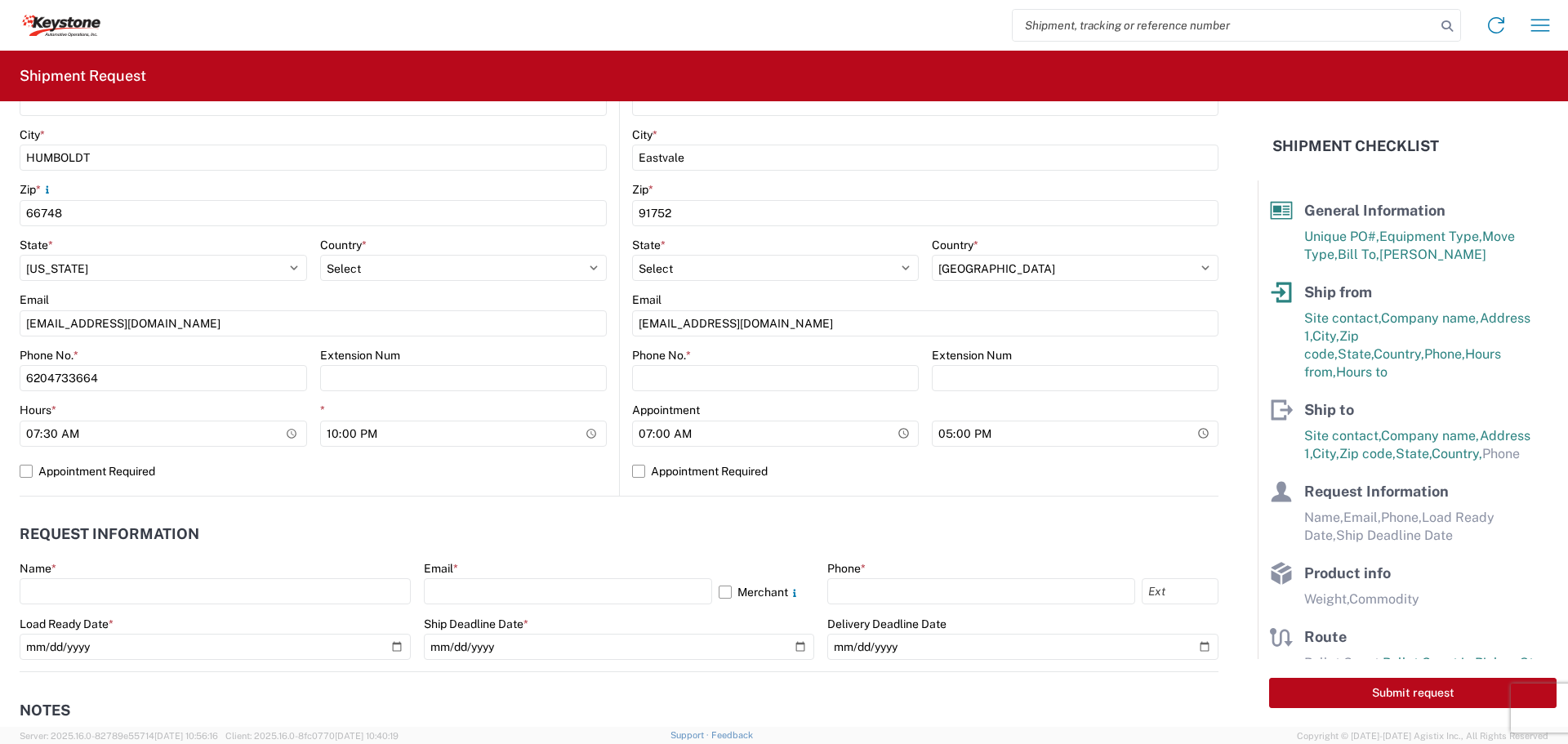
click at [592, 341] on agx-form-control-wrapper-v2 "Email [EMAIL_ADDRESS][DOMAIN_NAME]" at bounding box center [313, 320] width 587 height 55
click at [725, 378] on input "Phone No. *" at bounding box center [775, 378] width 287 height 26
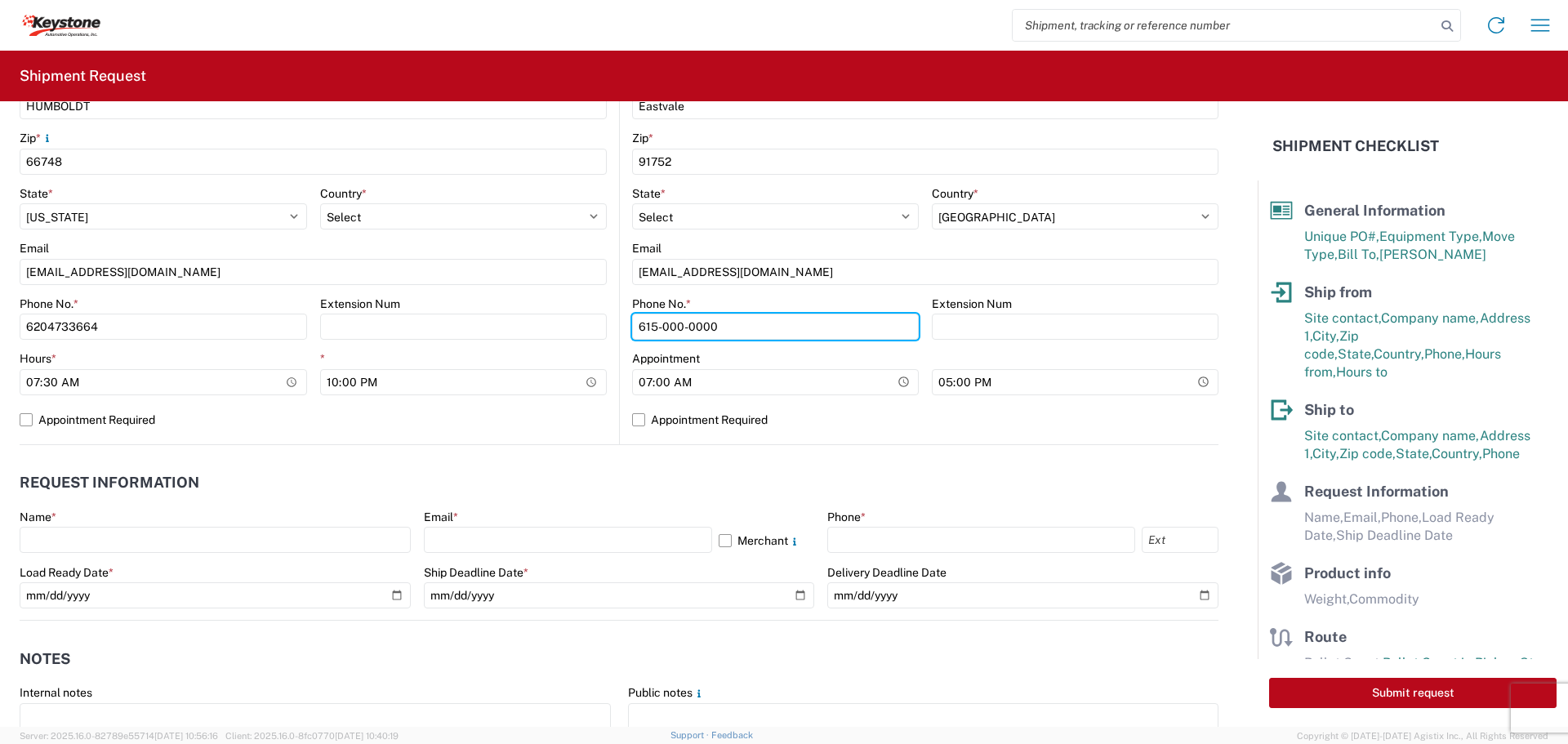
scroll to position [735, 0]
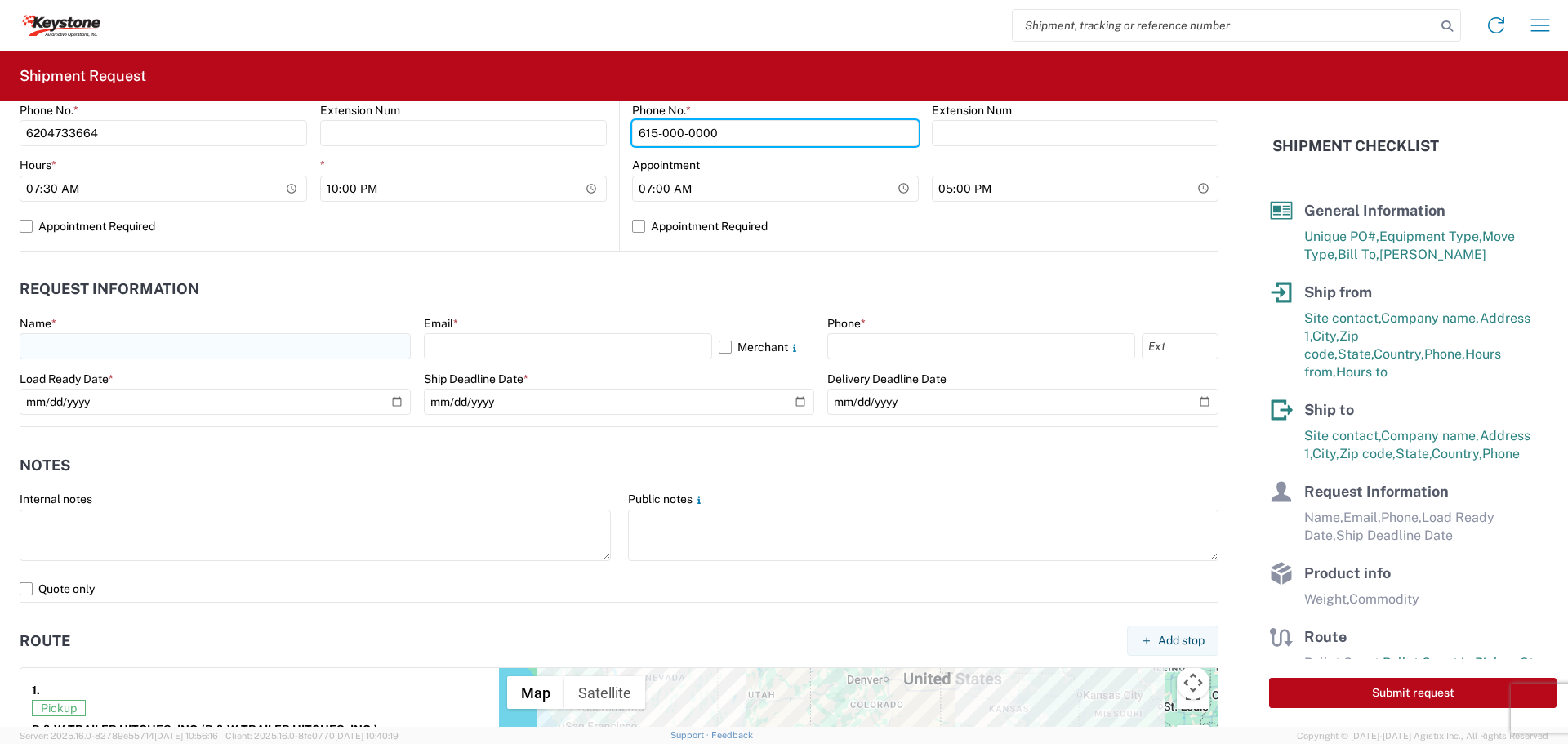
type input "615-000-0000"
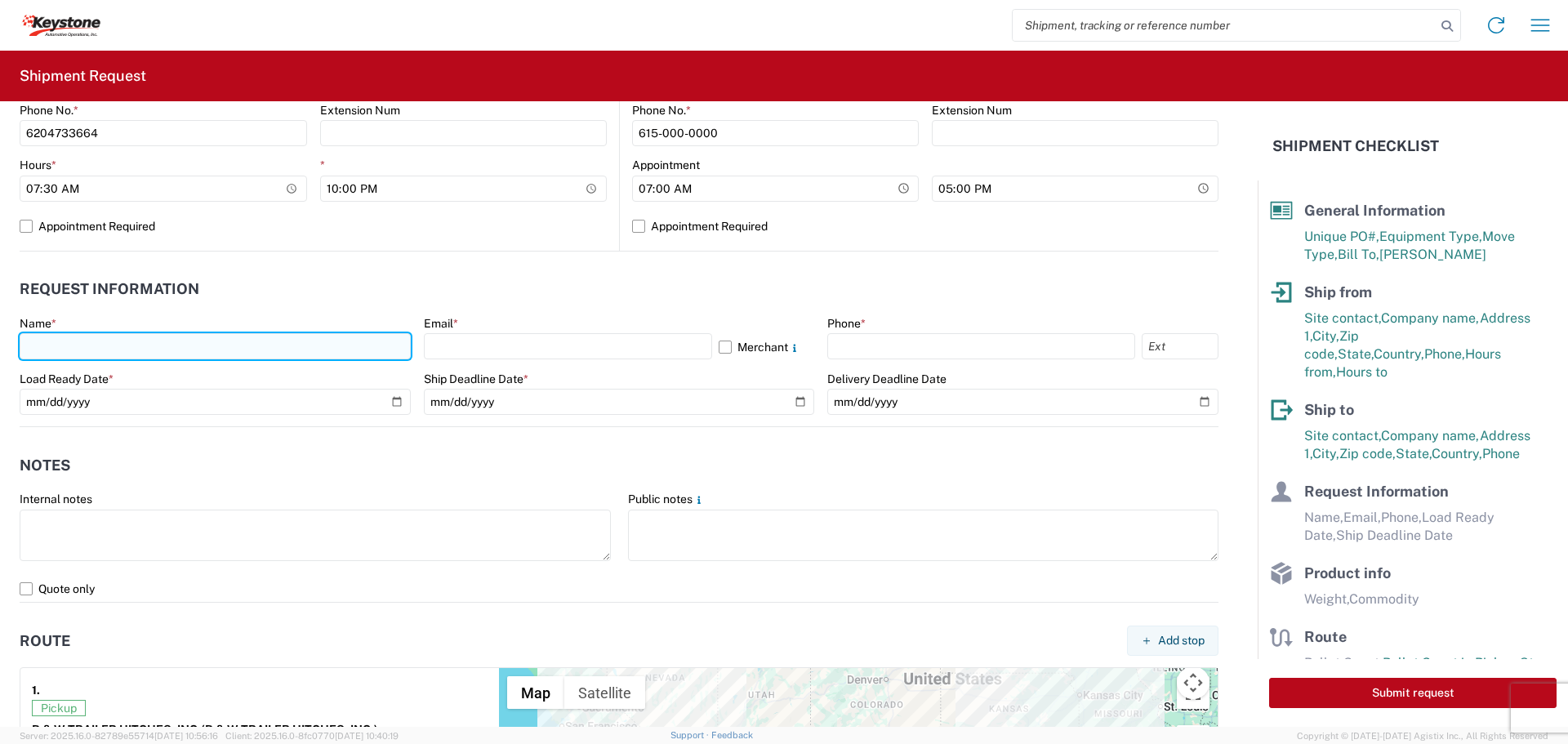
click at [150, 343] on input "text" at bounding box center [215, 346] width 391 height 26
type input "[PERSON_NAME]"
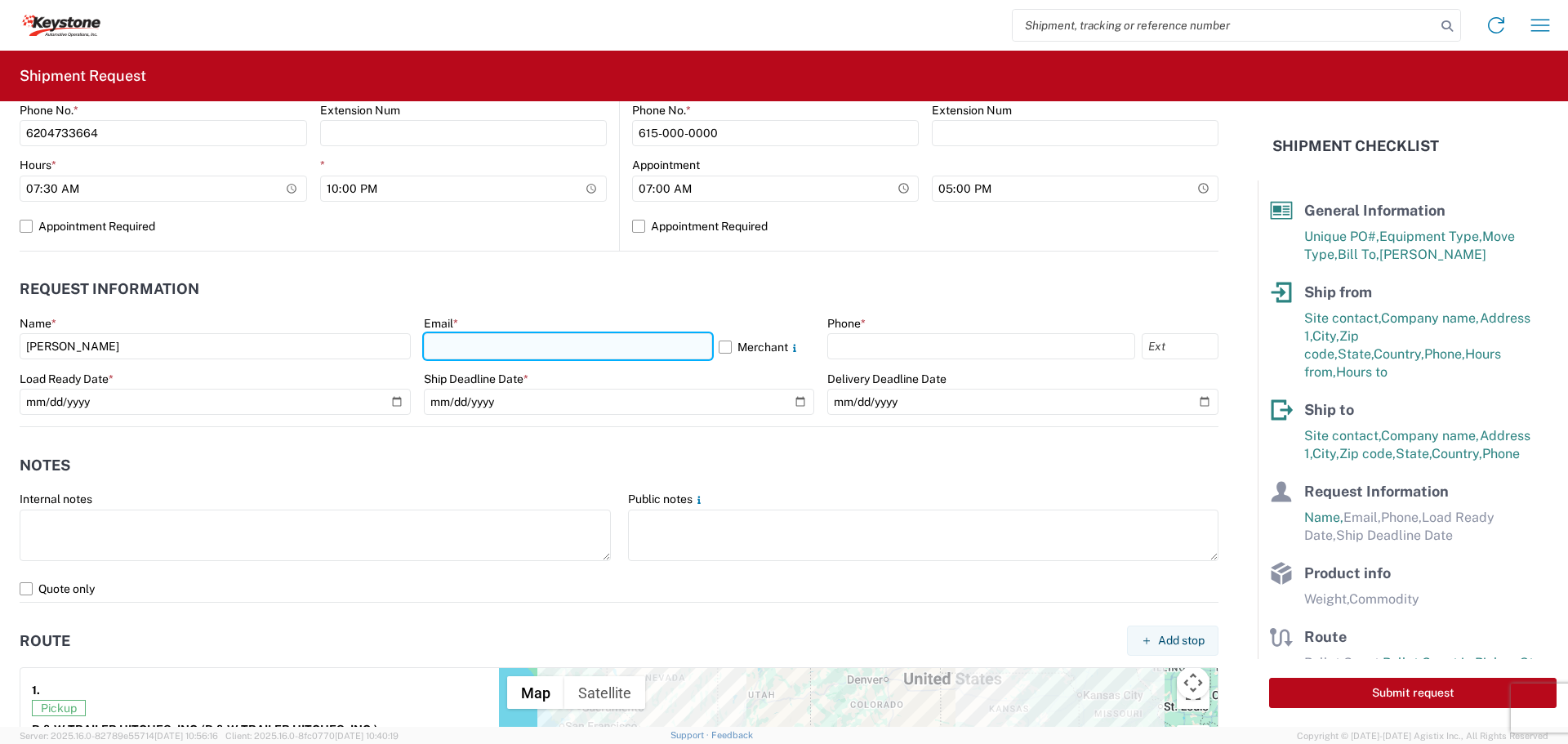
click at [490, 338] on input "text" at bounding box center [568, 346] width 289 height 26
type input "[EMAIL_ADDRESS][DOMAIN_NAME]"
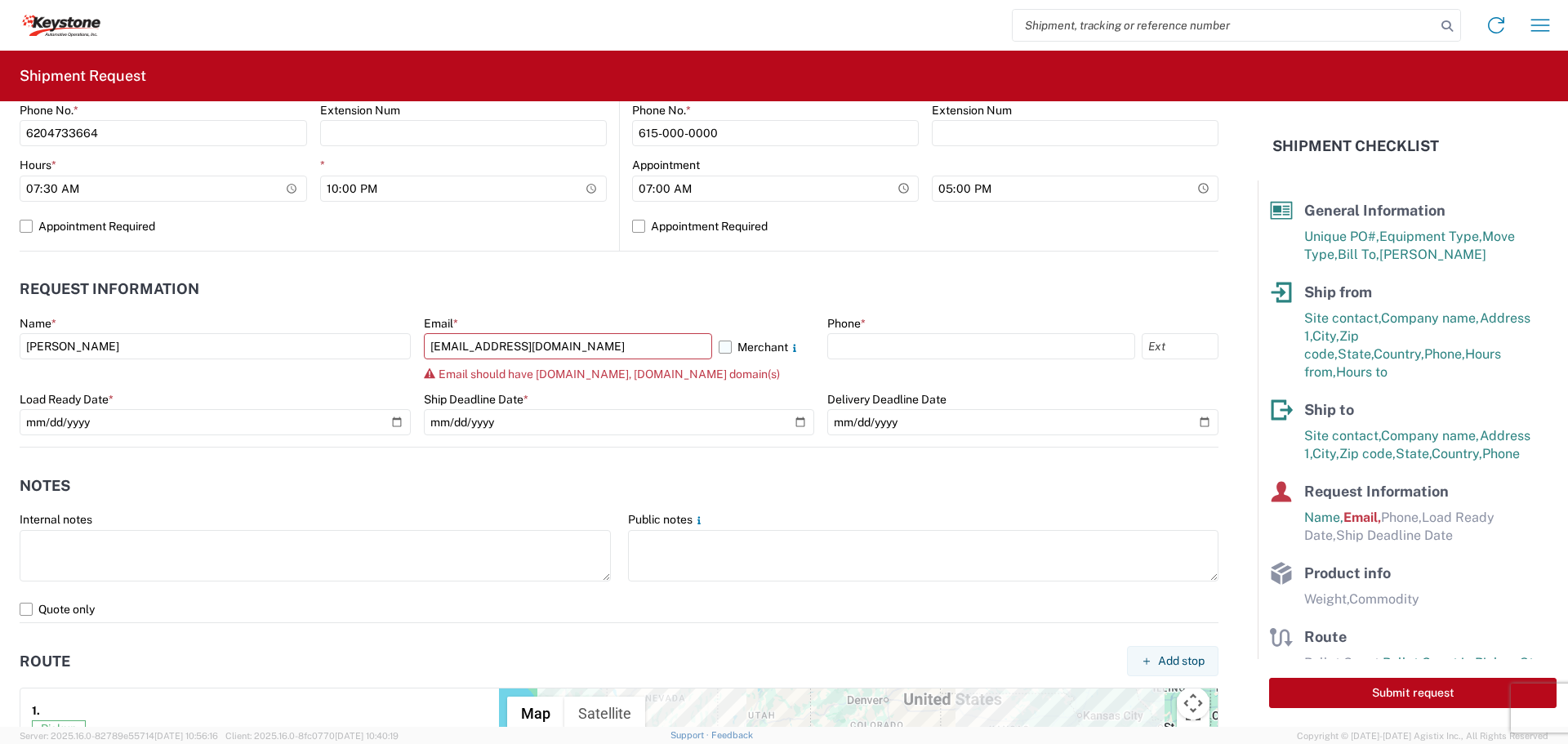
click at [720, 338] on label "Merchant" at bounding box center [767, 346] width 96 height 26
click at [0, 0] on input "Merchant" at bounding box center [0, 0] width 0 height 0
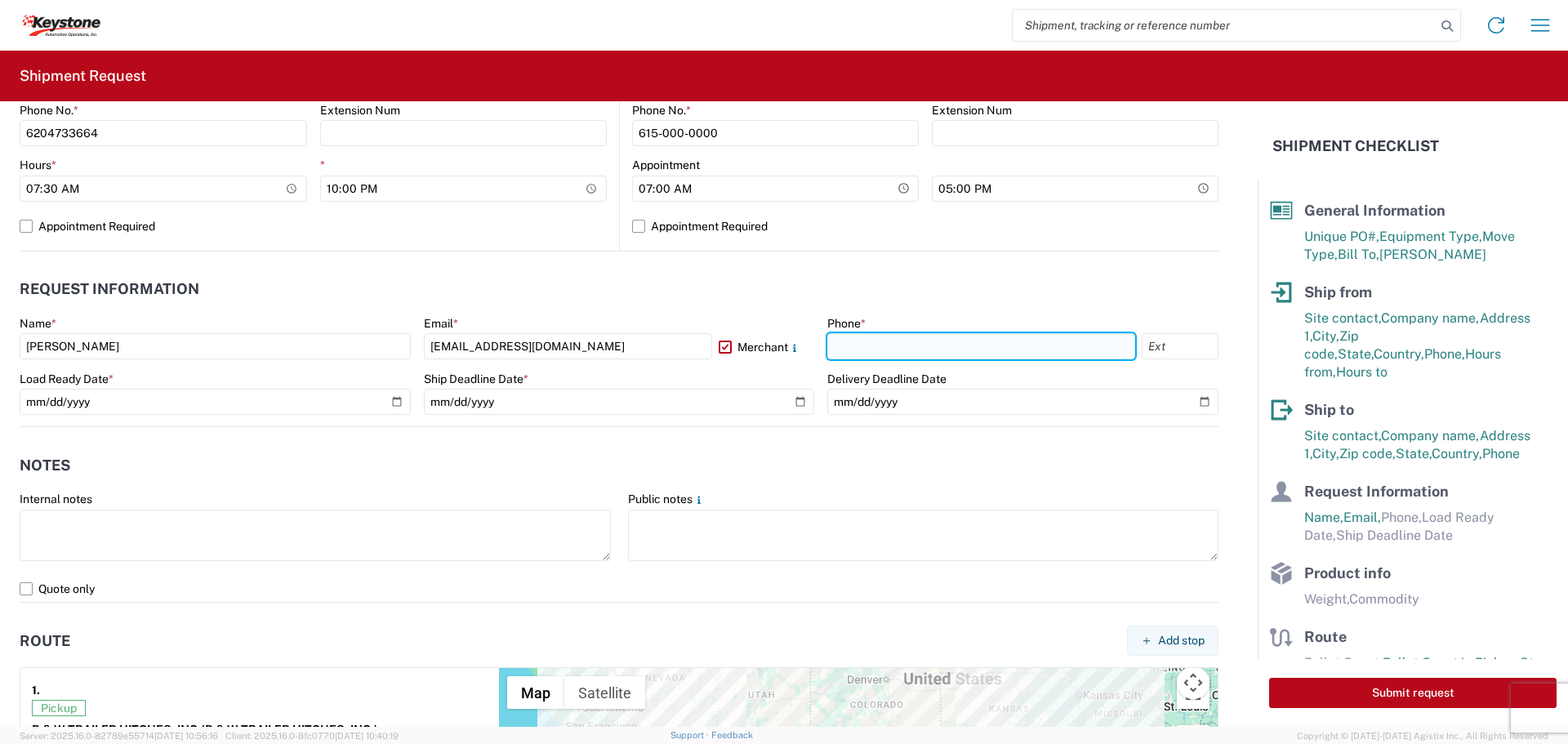
click at [894, 351] on input "text" at bounding box center [981, 346] width 308 height 26
type input "[PHONE_NUMBER]"
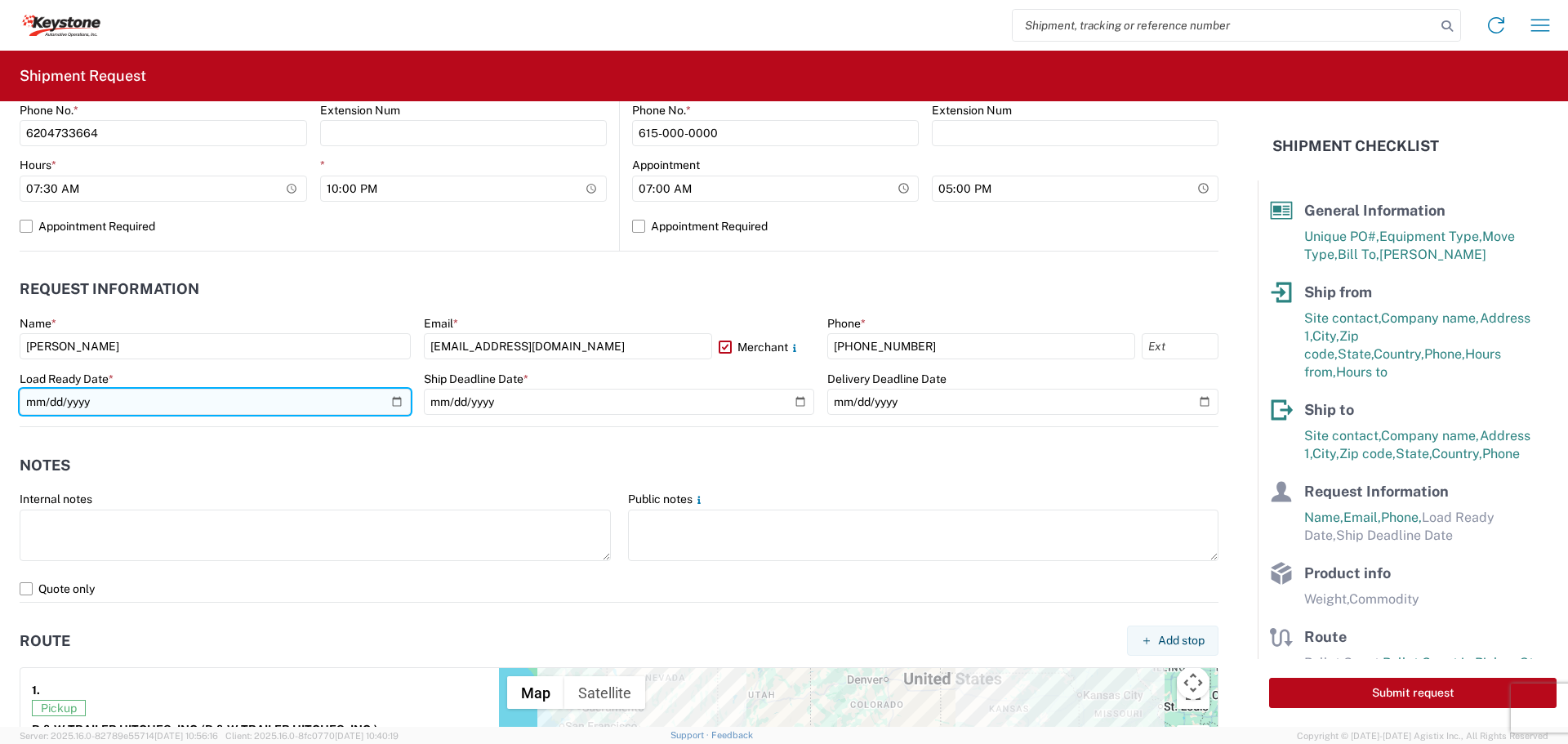
click at [392, 402] on input "date" at bounding box center [215, 402] width 391 height 26
type input "[DATE]"
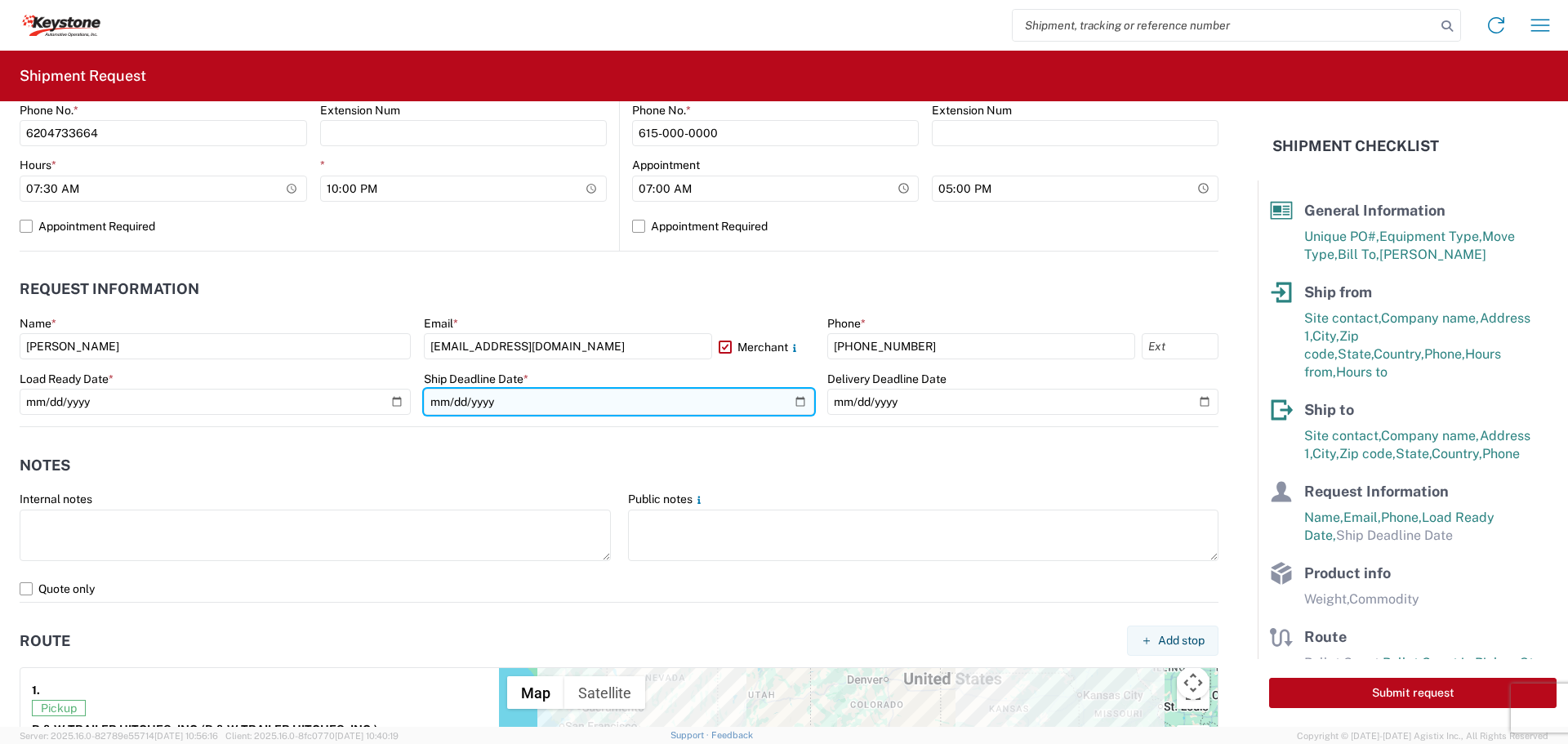
click at [791, 400] on input "date" at bounding box center [619, 402] width 391 height 26
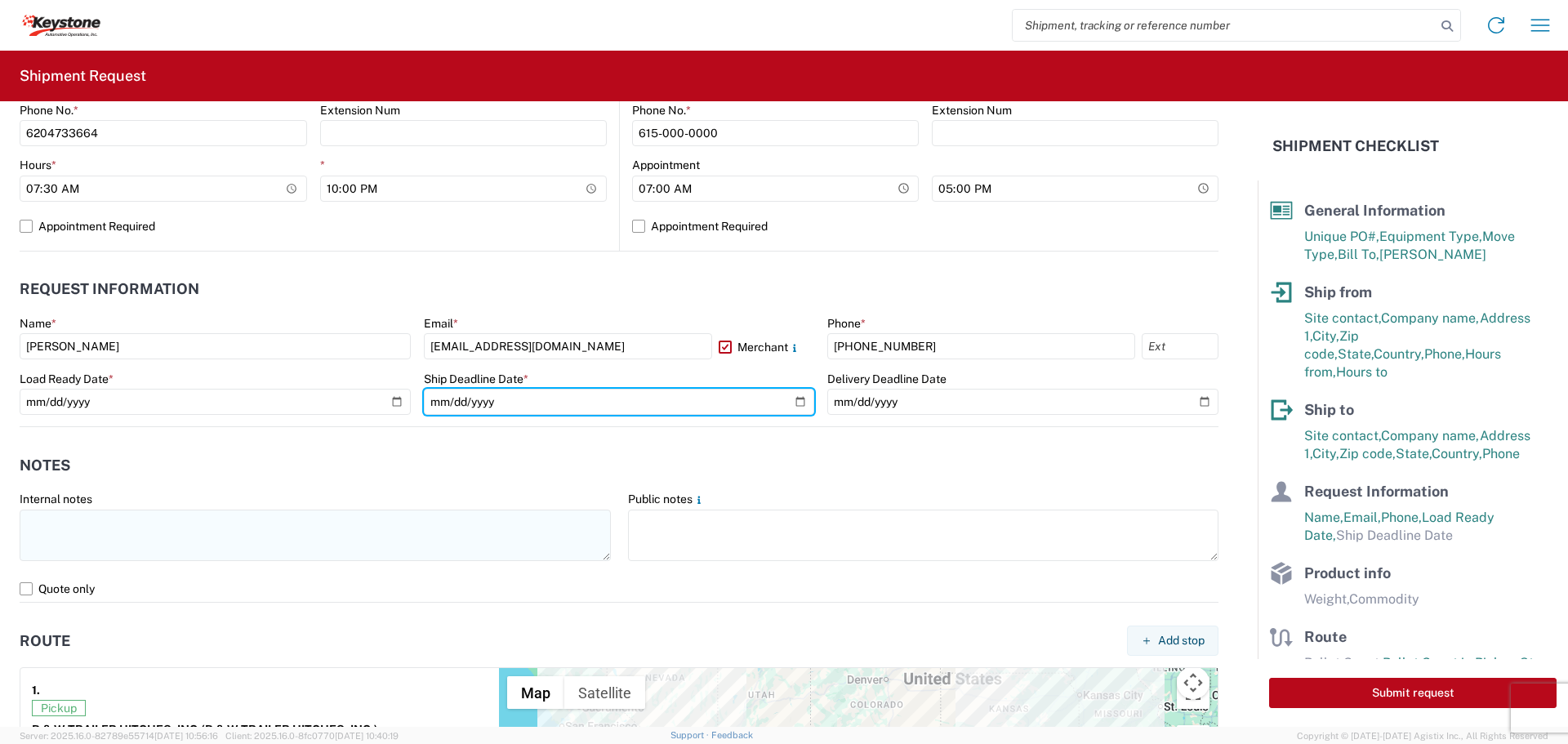
type input "[DATE]"
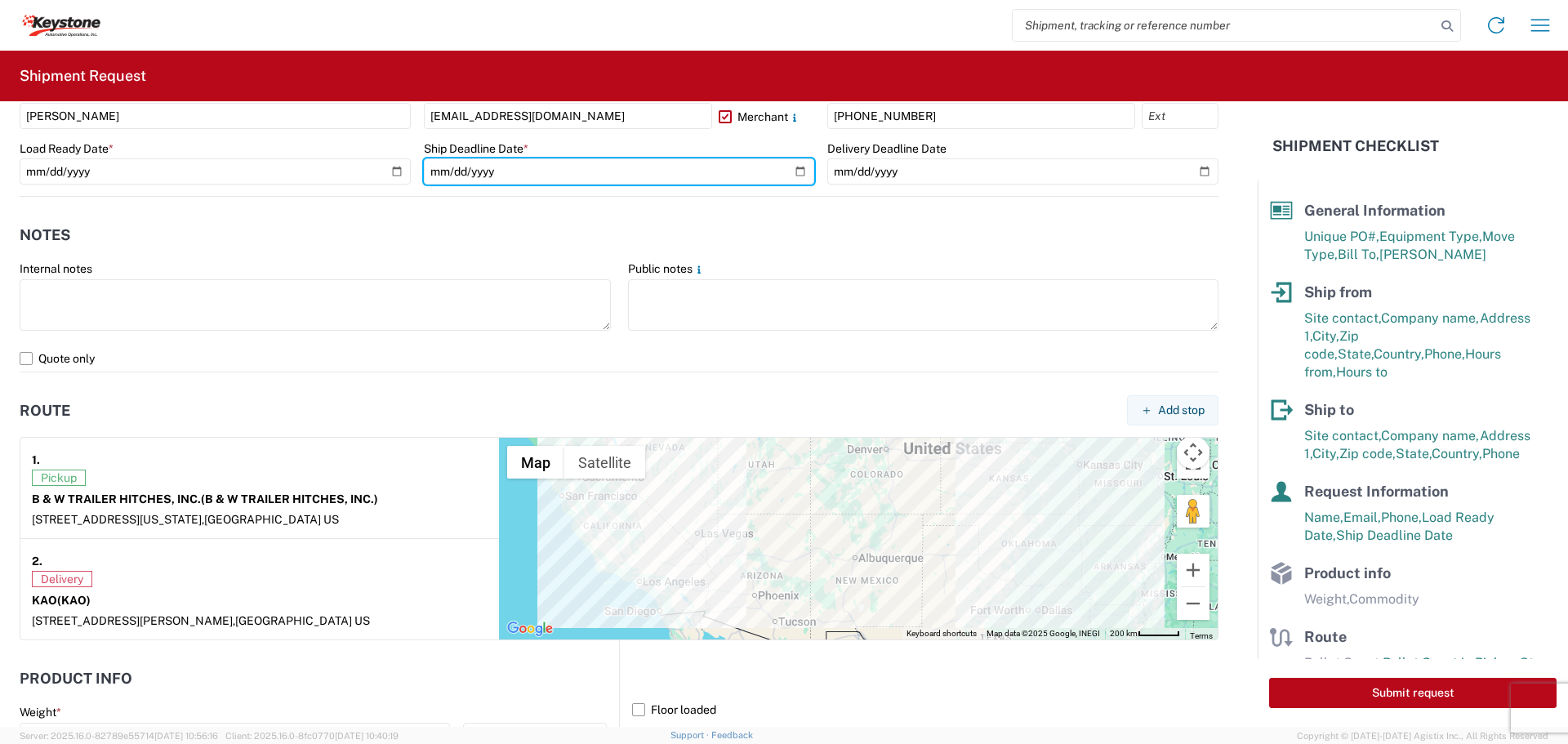
scroll to position [1225, 0]
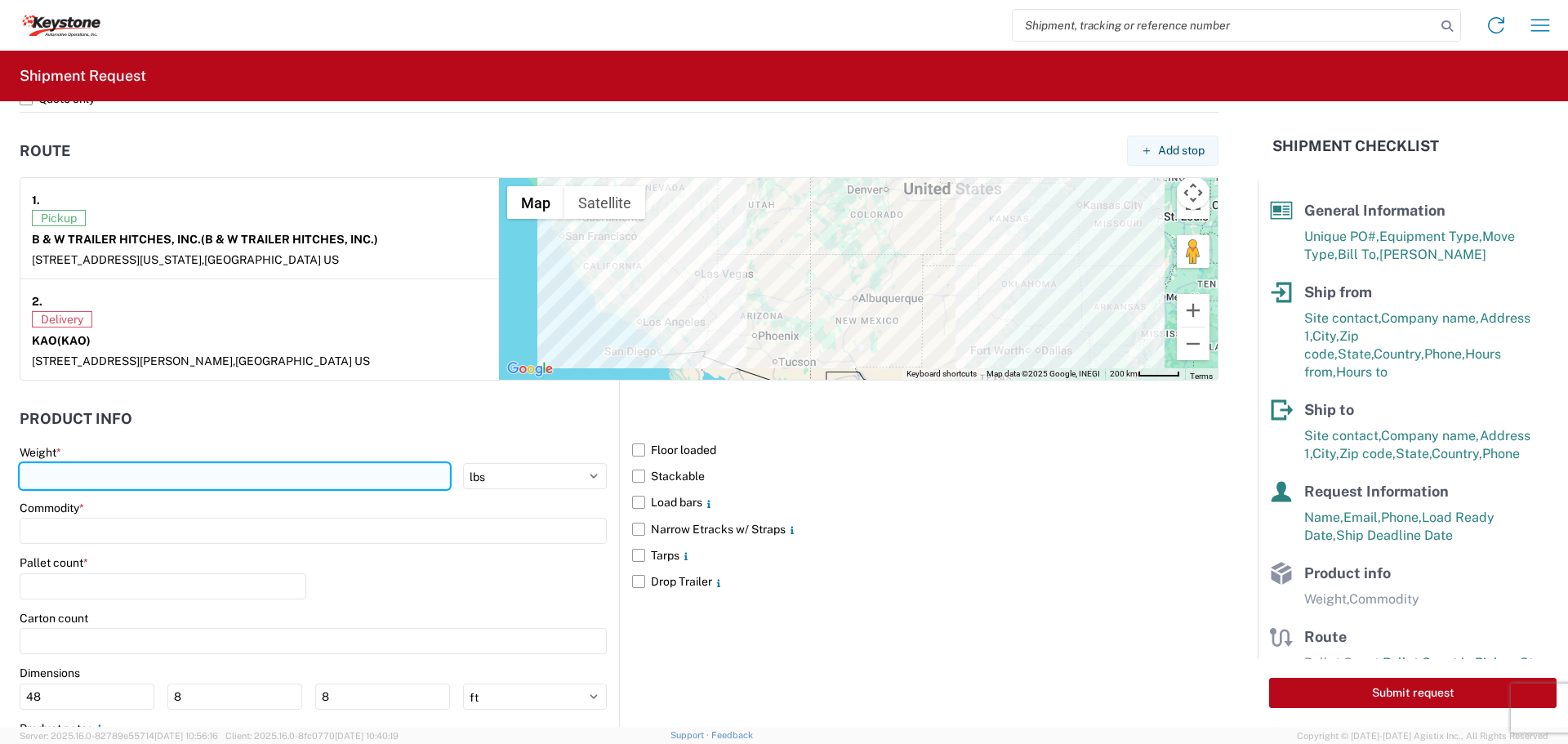
click at [101, 475] on input "number" at bounding box center [235, 476] width 430 height 26
type input "26591"
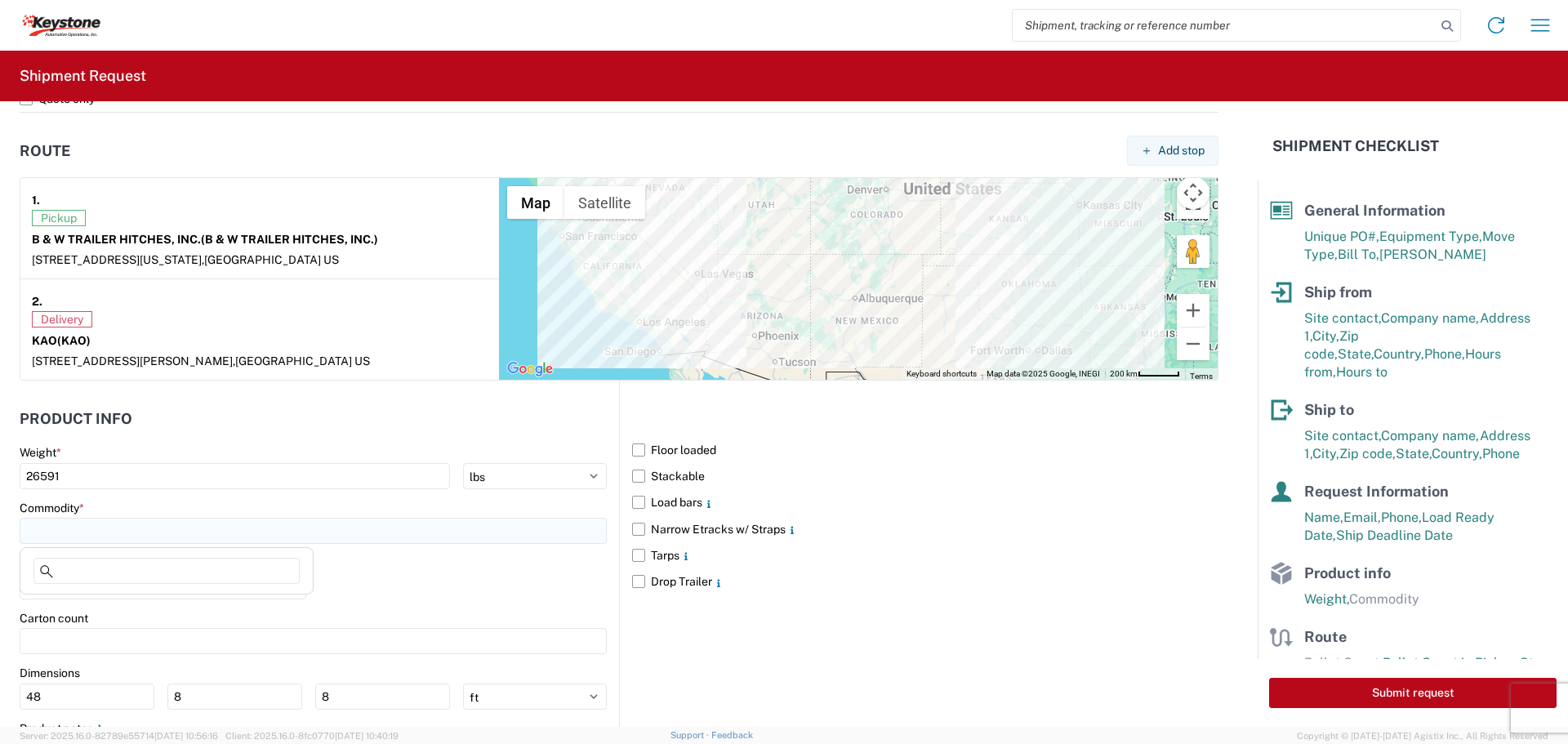
click at [109, 521] on input at bounding box center [313, 531] width 587 height 26
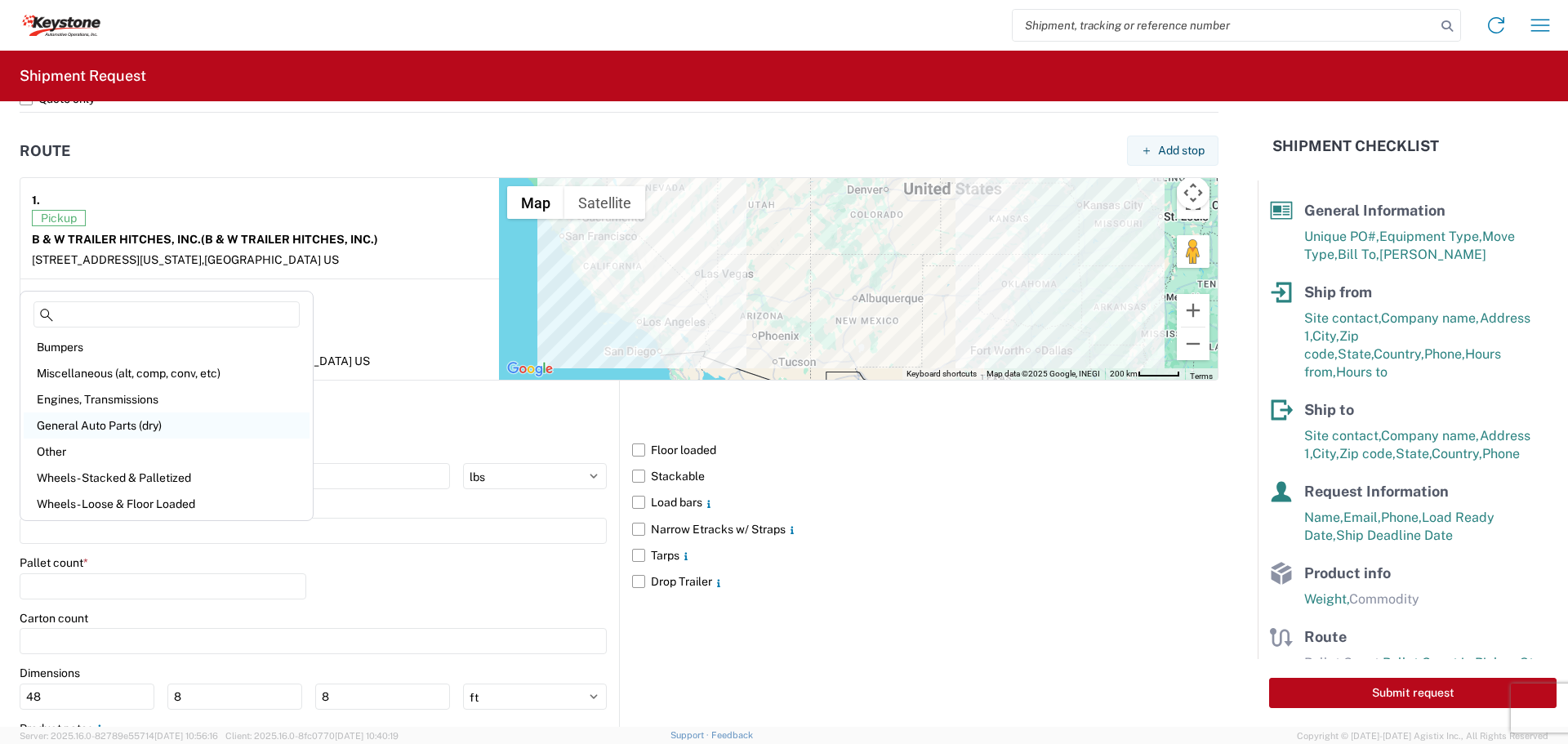
click at [114, 426] on div "General Auto Parts (dry)" at bounding box center [166, 425] width 286 height 26
type input "General Auto Parts (dry)"
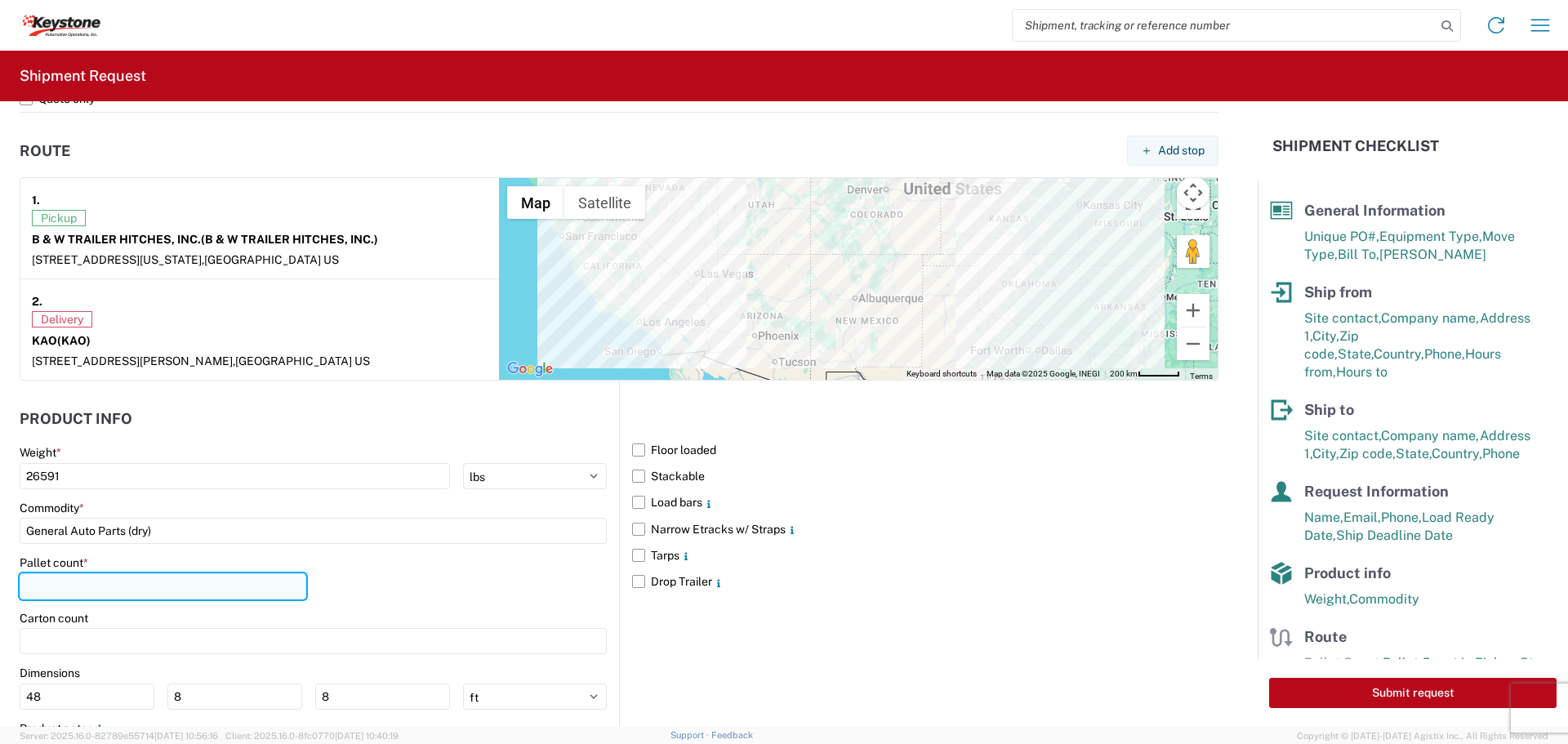
drag, startPoint x: 70, startPoint y: 590, endPoint x: 81, endPoint y: 596, distance: 12.5
click at [73, 590] on input "number" at bounding box center [163, 586] width 287 height 26
type input "25"
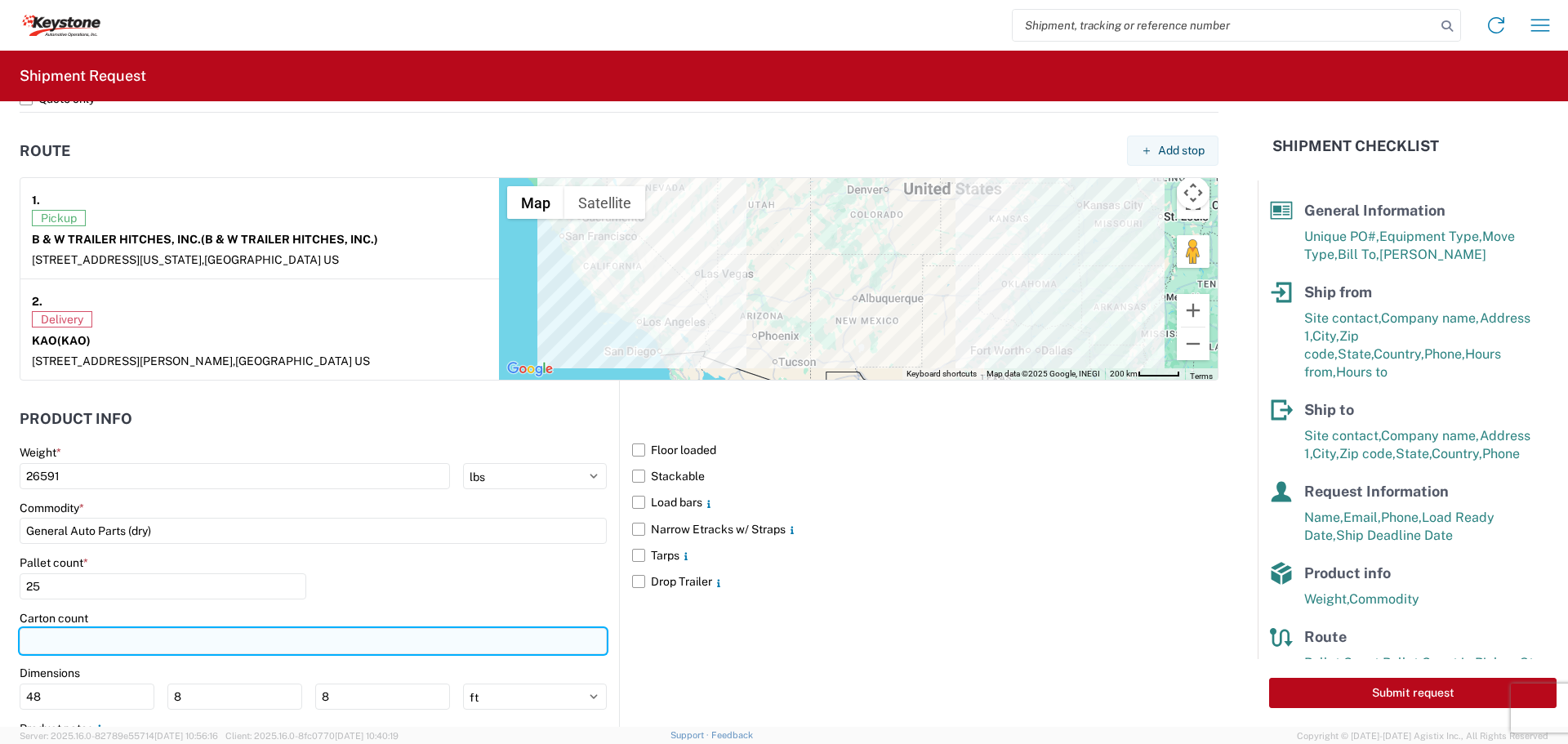
click at [84, 637] on input "number" at bounding box center [313, 641] width 587 height 26
type input "365"
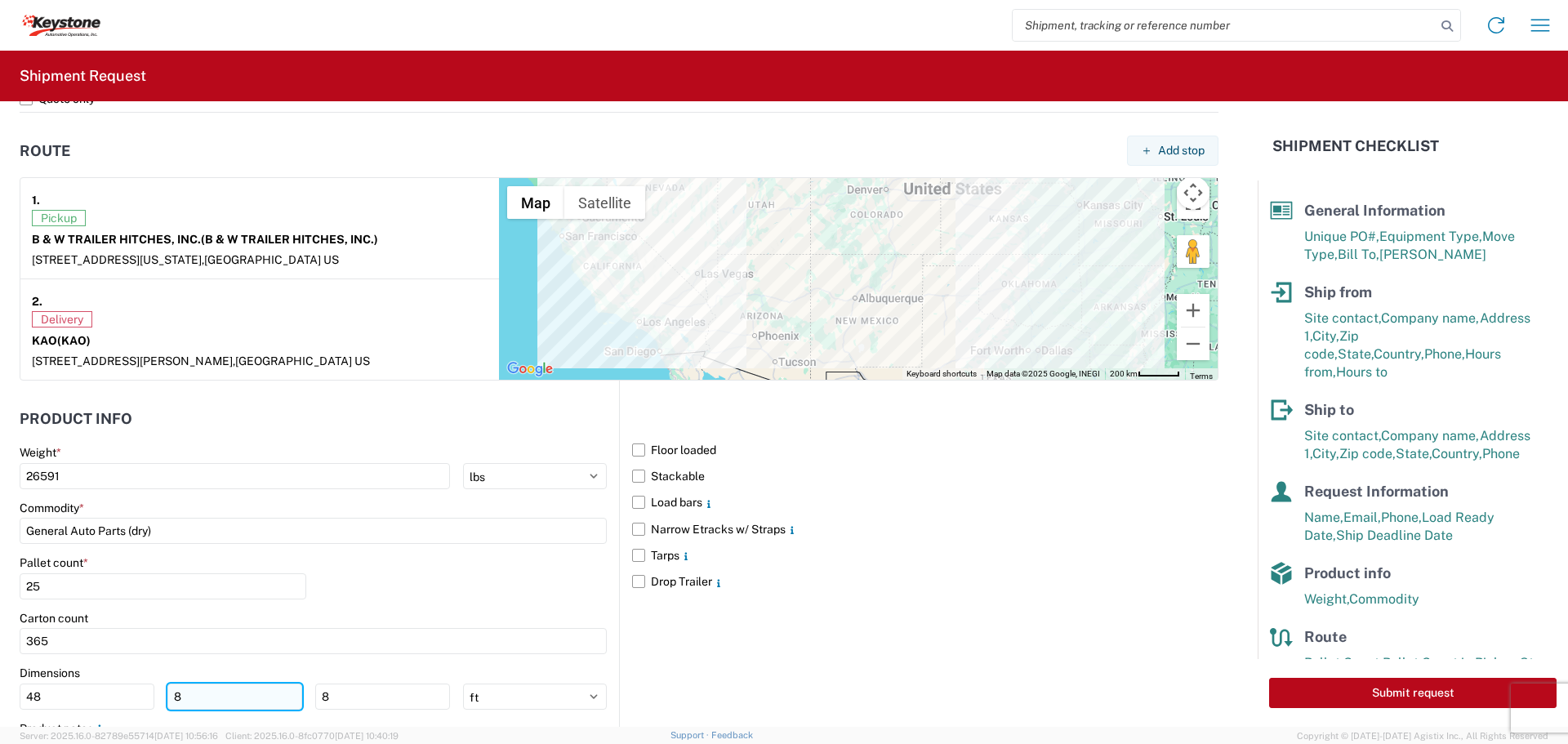
click at [211, 703] on input "8" at bounding box center [234, 697] width 134 height 26
type input "40"
click at [360, 693] on input "8" at bounding box center [382, 697] width 134 height 26
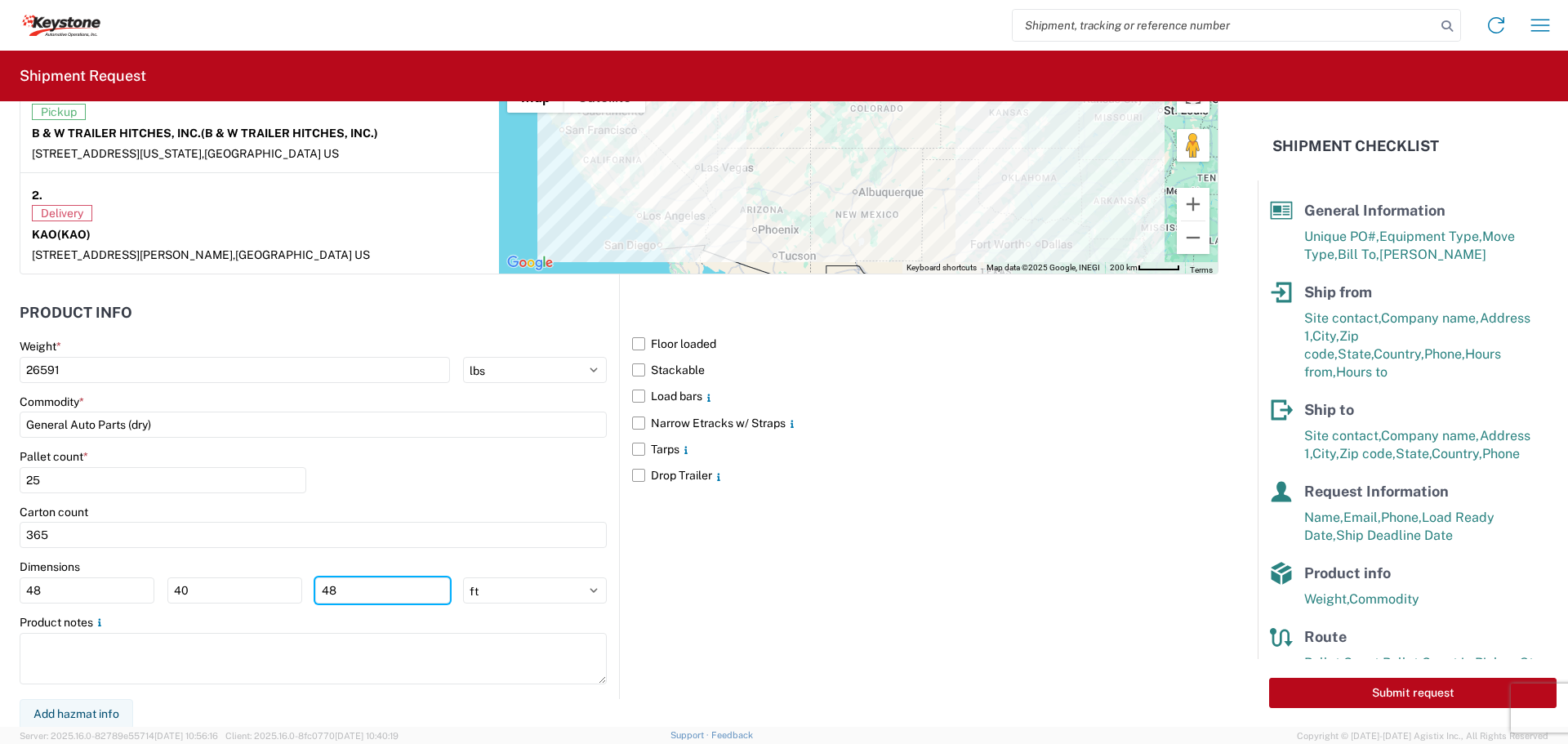
scroll to position [1334, 0]
type input "48"
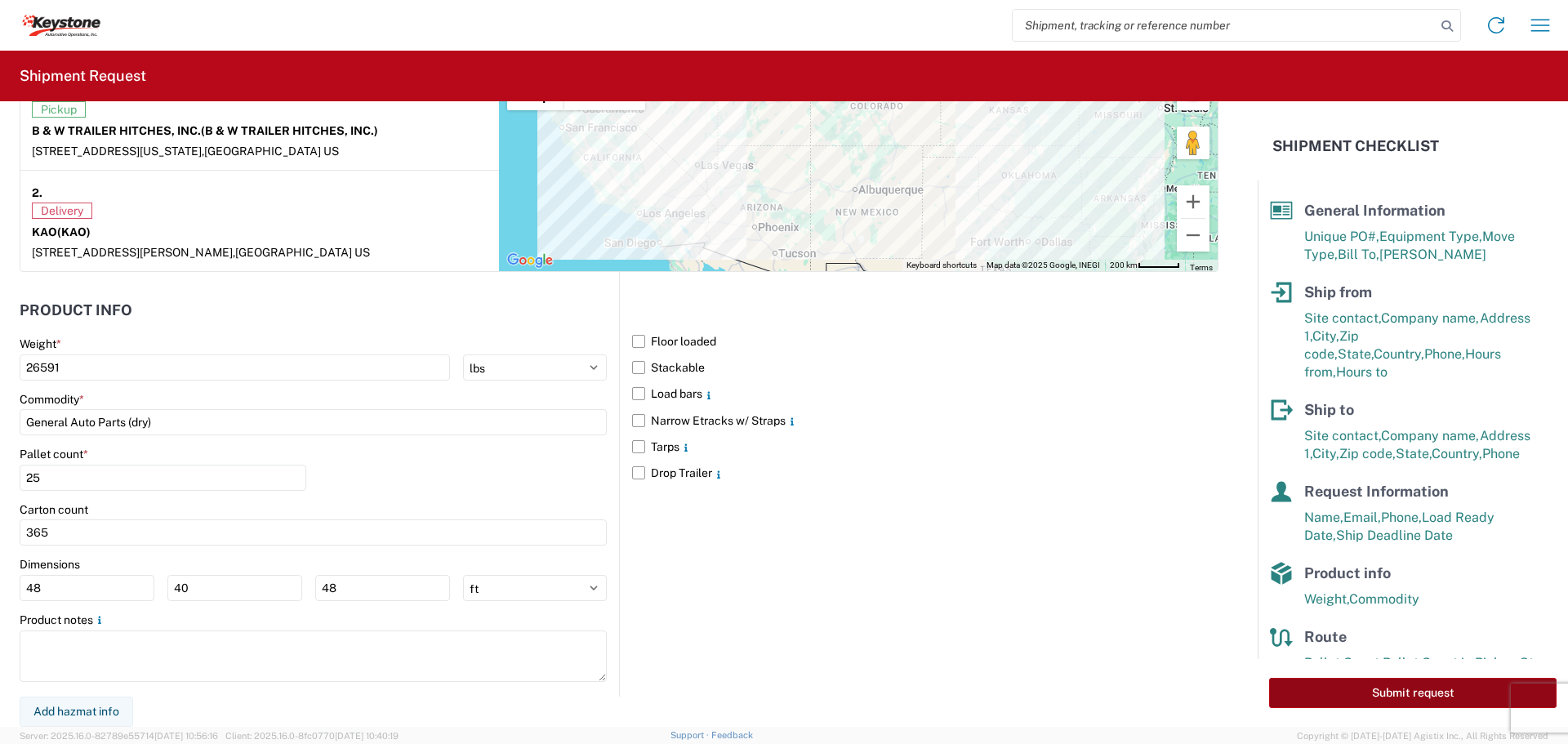
click at [1381, 705] on button "Submit request" at bounding box center [1413, 693] width 288 height 30
select select "US"
